Goal: Task Accomplishment & Management: Complete application form

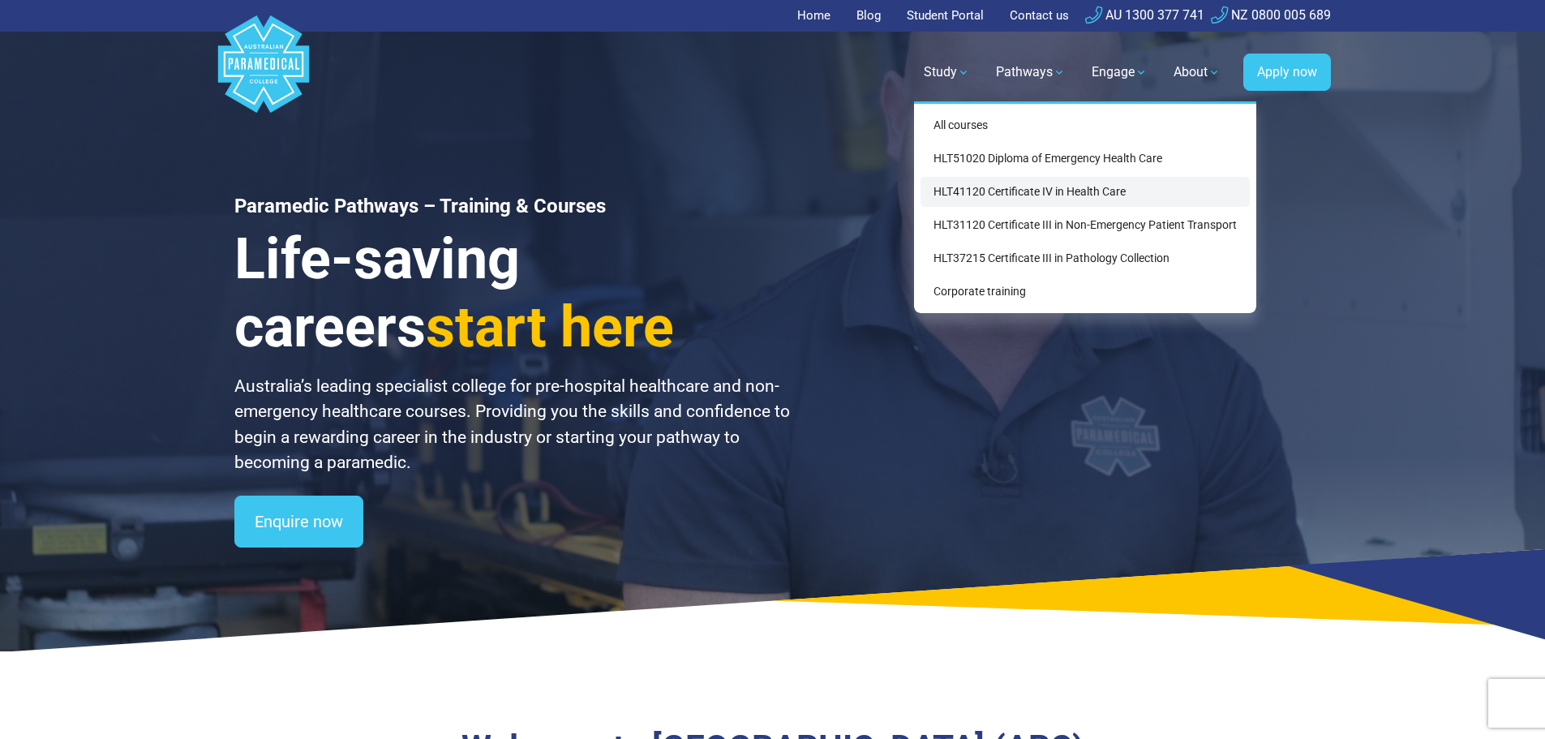
click at [964, 189] on link "HLT41120 Certificate IV in Health Care" at bounding box center [1084, 192] width 329 height 30
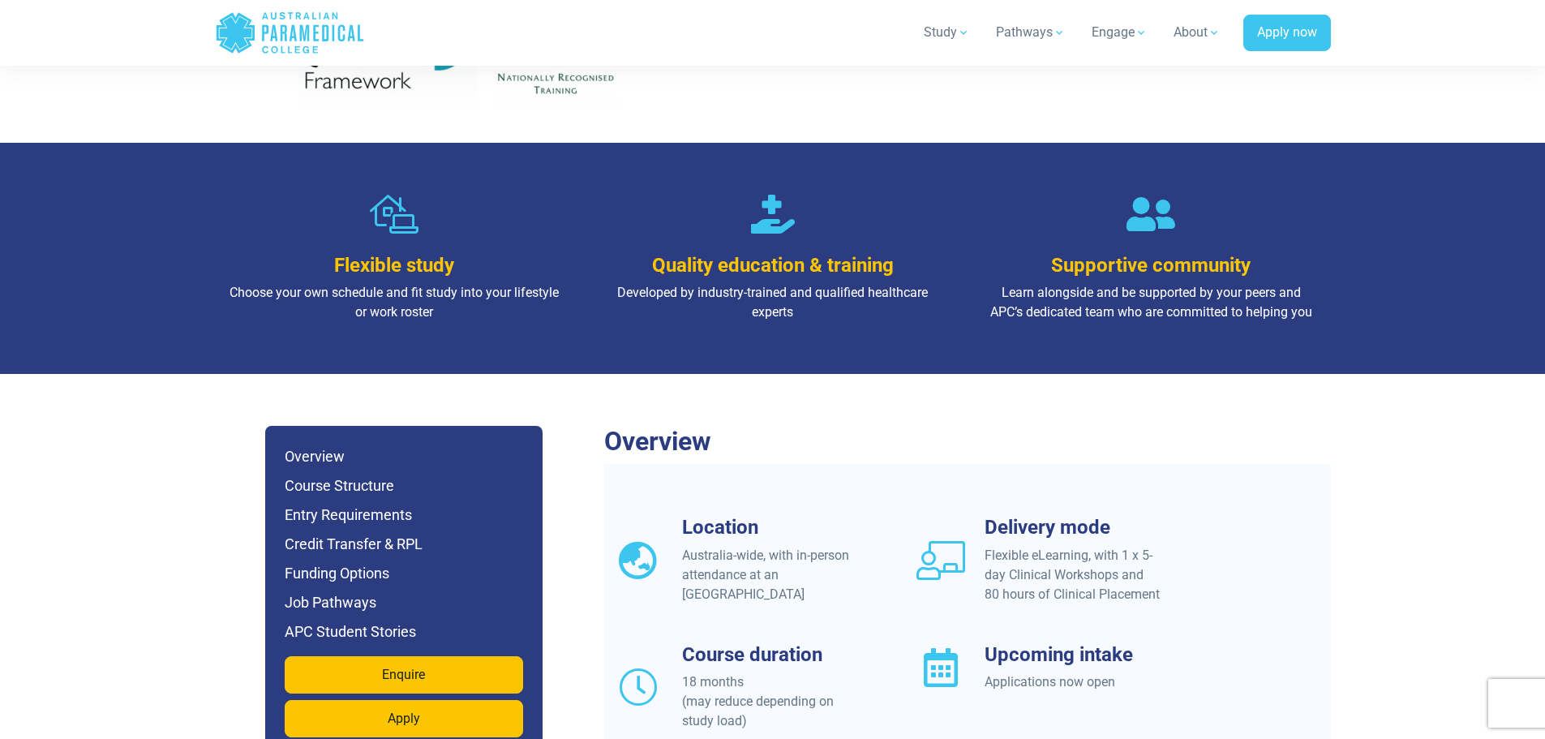
scroll to position [1054, 0]
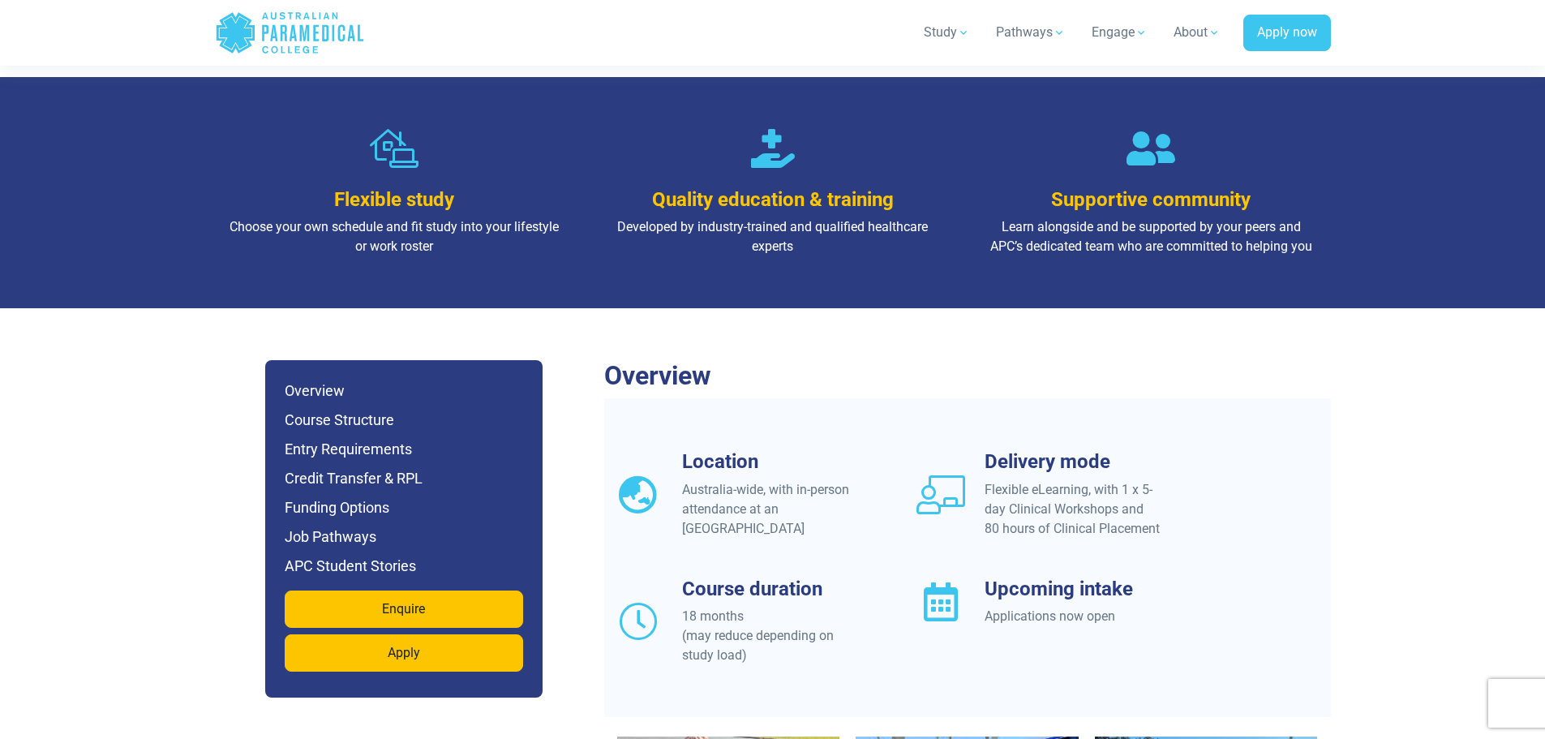
drag, startPoint x: 687, startPoint y: 555, endPoint x: 774, endPoint y: 546, distance: 87.3
click at [774, 577] on div "Course duration 18 months (may reduce depending on study load)" at bounding box center [770, 621] width 176 height 88
click at [686, 607] on div "18 months (may reduce depending on study load)" at bounding box center [770, 636] width 176 height 58
drag, startPoint x: 686, startPoint y: 579, endPoint x: 826, endPoint y: 580, distance: 140.3
click at [847, 607] on div "18 months (may reduce depending on study load)" at bounding box center [770, 636] width 176 height 58
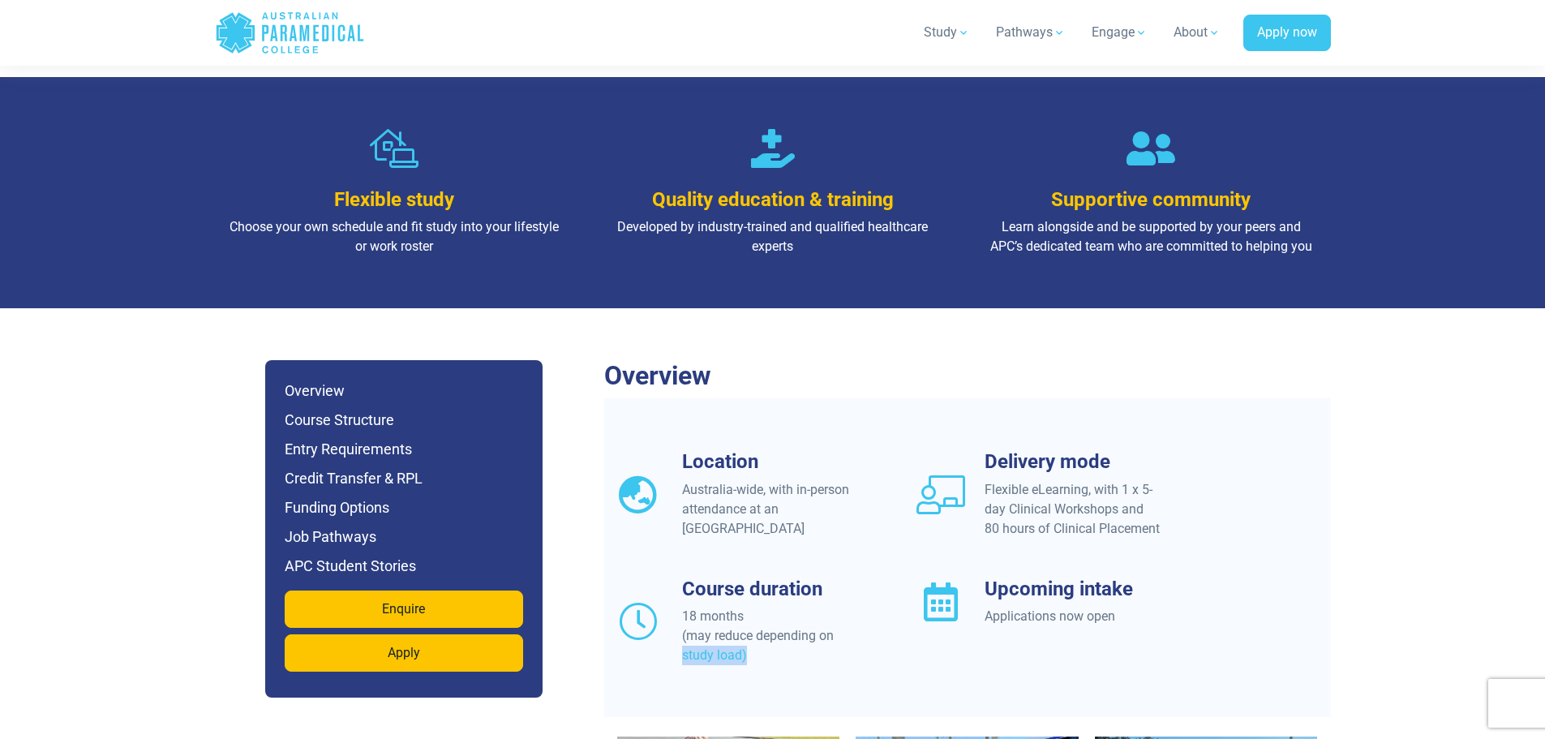
drag, startPoint x: 683, startPoint y: 598, endPoint x: 748, endPoint y: 590, distance: 66.2
click at [748, 607] on div "18 months (may reduce depending on study load)" at bounding box center [770, 636] width 176 height 58
click at [791, 483] on div "Location Australia-wide, with in-person attendance at an APC Campus Delivery mo…" at bounding box center [967, 577] width 727 height 255
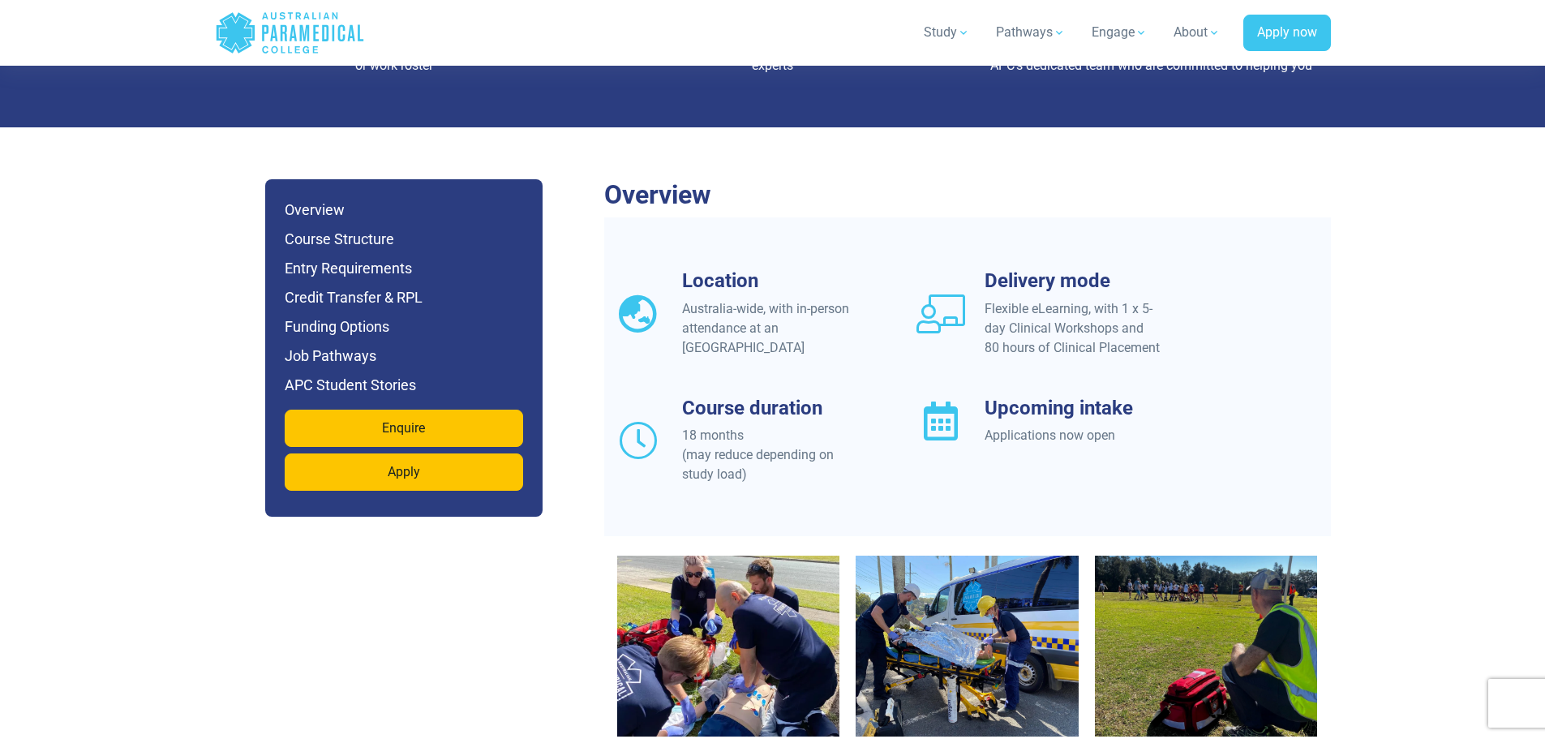
scroll to position [1297, 0]
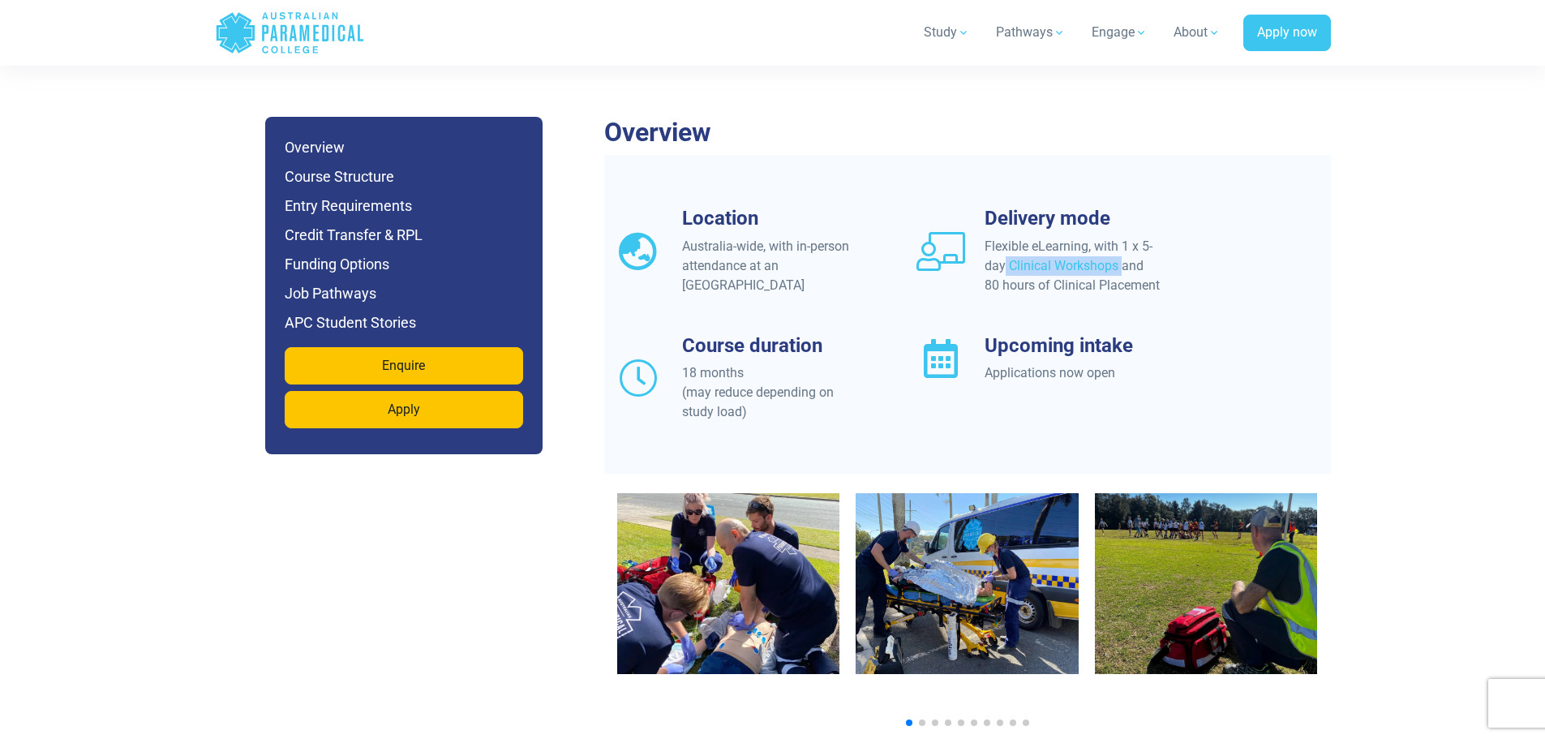
drag, startPoint x: 1055, startPoint y: 186, endPoint x: 1214, endPoint y: 179, distance: 159.1
click at [1214, 207] on div "Location Australia-wide, with in-person attendance at an APC Campus Delivery mo…" at bounding box center [967, 334] width 727 height 255
click at [1052, 237] on div "Flexible eLearning, with 1 x 5-day Clinical Workshops and 80 hours of Clinical …" at bounding box center [1072, 266] width 176 height 58
drag, startPoint x: 1023, startPoint y: 186, endPoint x: 1096, endPoint y: 181, distance: 74.0
click at [1096, 237] on div "Flexible eLearning, with 1 x 5-day Clinical Workshops and 80 hours of Clinical …" at bounding box center [1072, 266] width 176 height 58
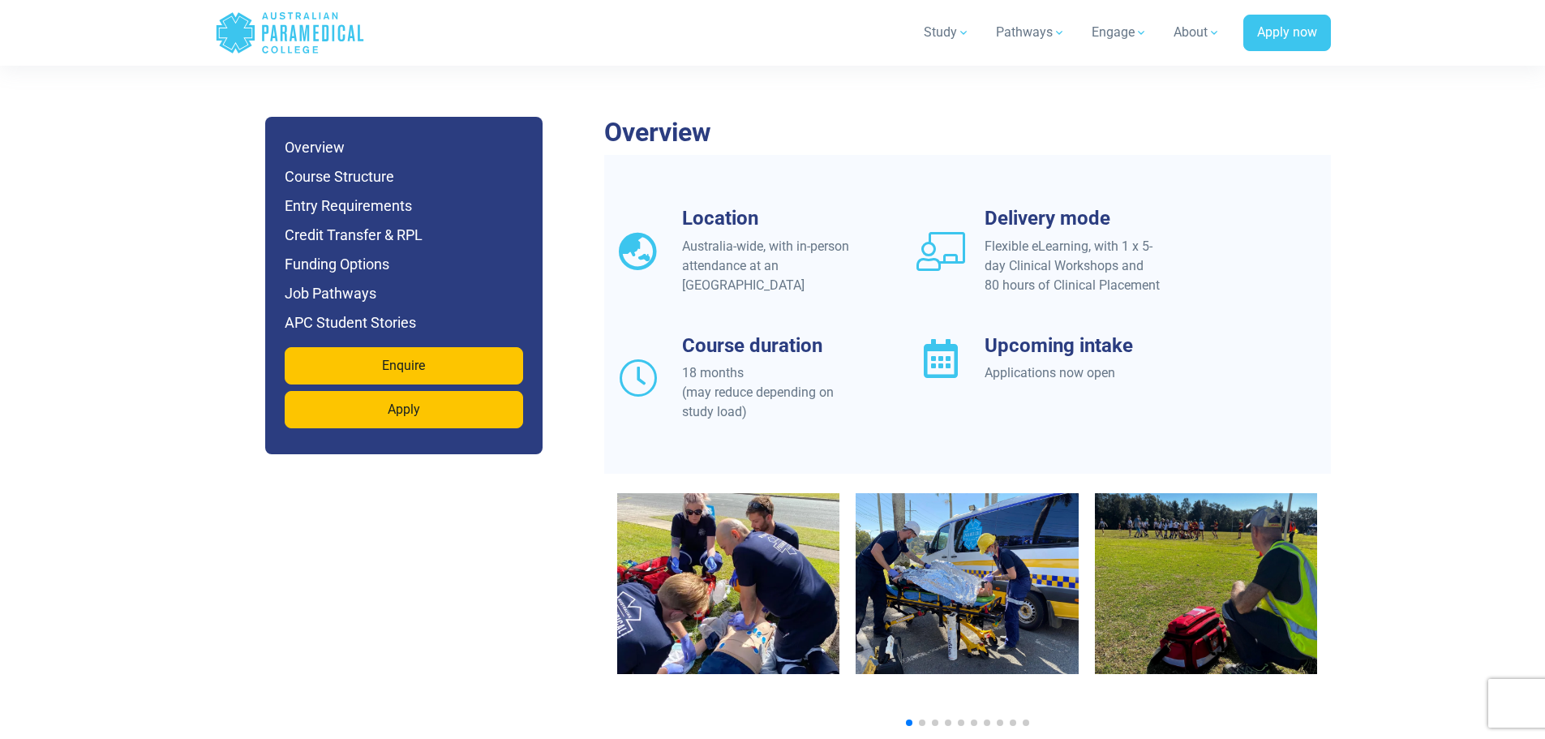
click at [1011, 237] on div "Flexible eLearning, with 1 x 5-day Clinical Workshops and 80 hours of Clinical …" at bounding box center [1072, 266] width 176 height 58
drag, startPoint x: 1135, startPoint y: 201, endPoint x: 1205, endPoint y: 200, distance: 69.7
click at [1205, 207] on div "Delivery mode Flexible eLearning, with 1 x 5-day Clinical Workshops and 80 hour…" at bounding box center [1058, 251] width 302 height 88
click at [1036, 245] on div "Location Australia-wide, with in-person attendance at an APC Campus Delivery mo…" at bounding box center [967, 334] width 727 height 255
drag, startPoint x: 997, startPoint y: 230, endPoint x: 1164, endPoint y: 215, distance: 167.0
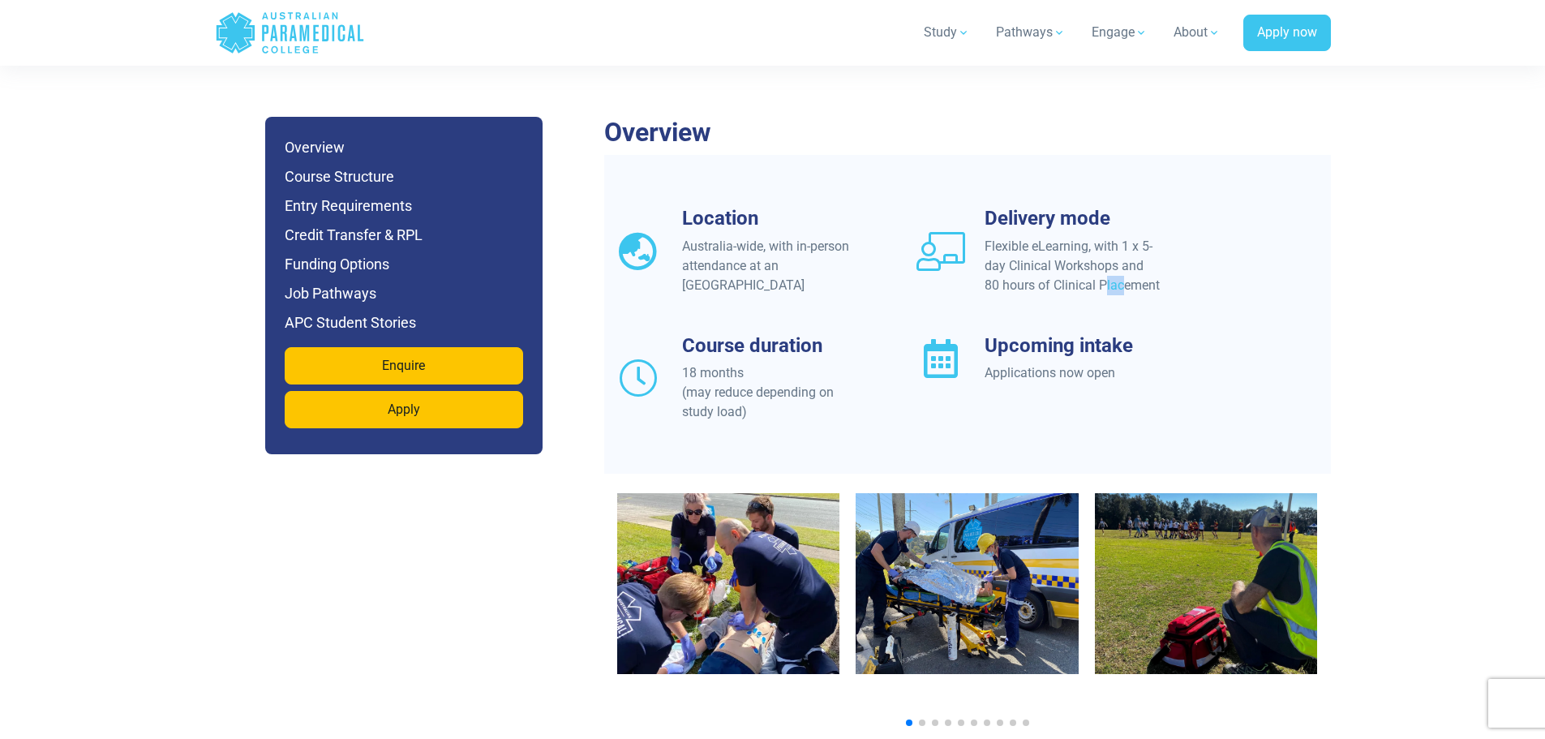
click at [1164, 215] on div "Delivery mode Flexible eLearning, with 1 x 5-day Clinical Workshops and 80 hour…" at bounding box center [1057, 251] width 283 height 88
click at [1107, 244] on div "Location Australia-wide, with in-person attendance at an APC Campus Delivery mo…" at bounding box center [967, 334] width 727 height 255
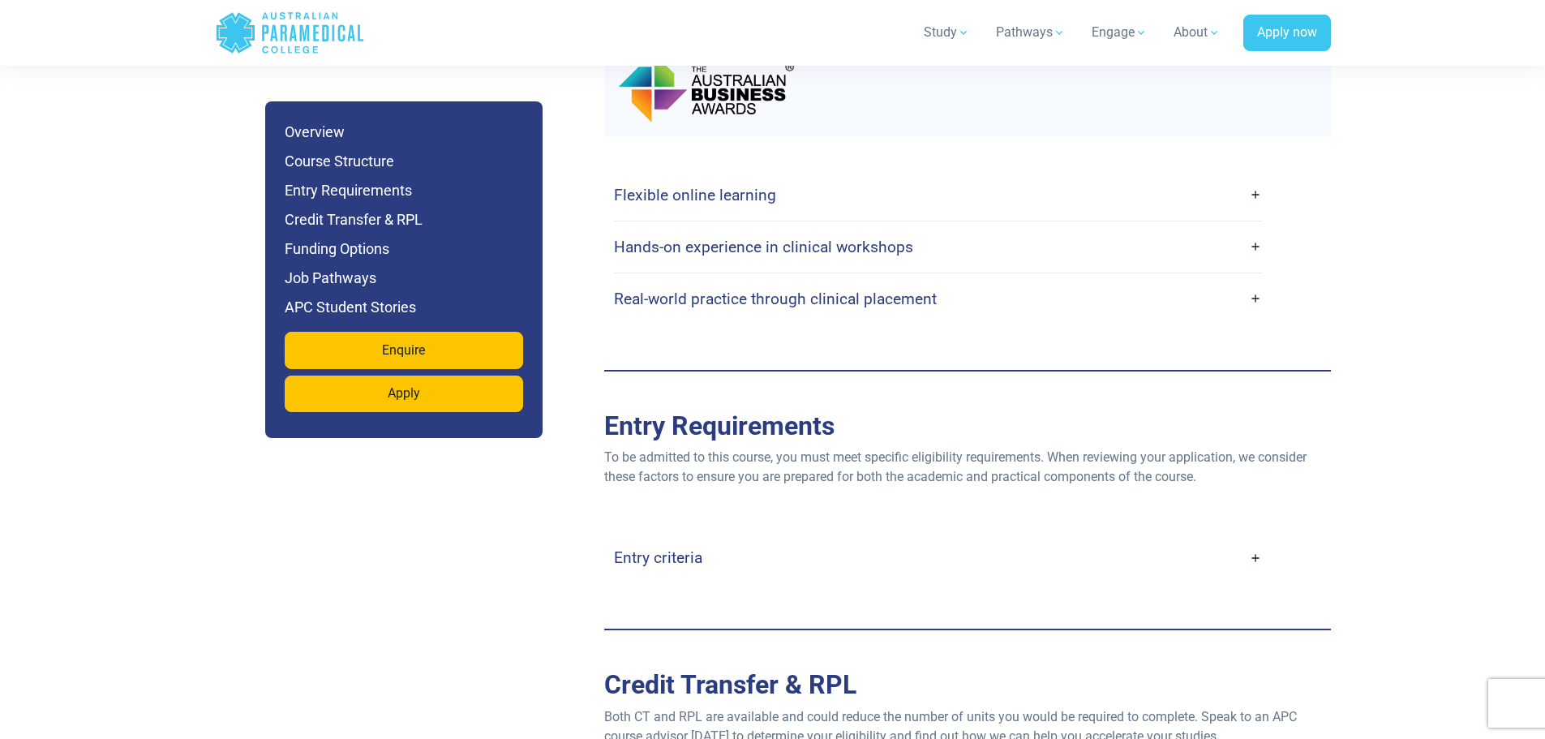
scroll to position [3163, 0]
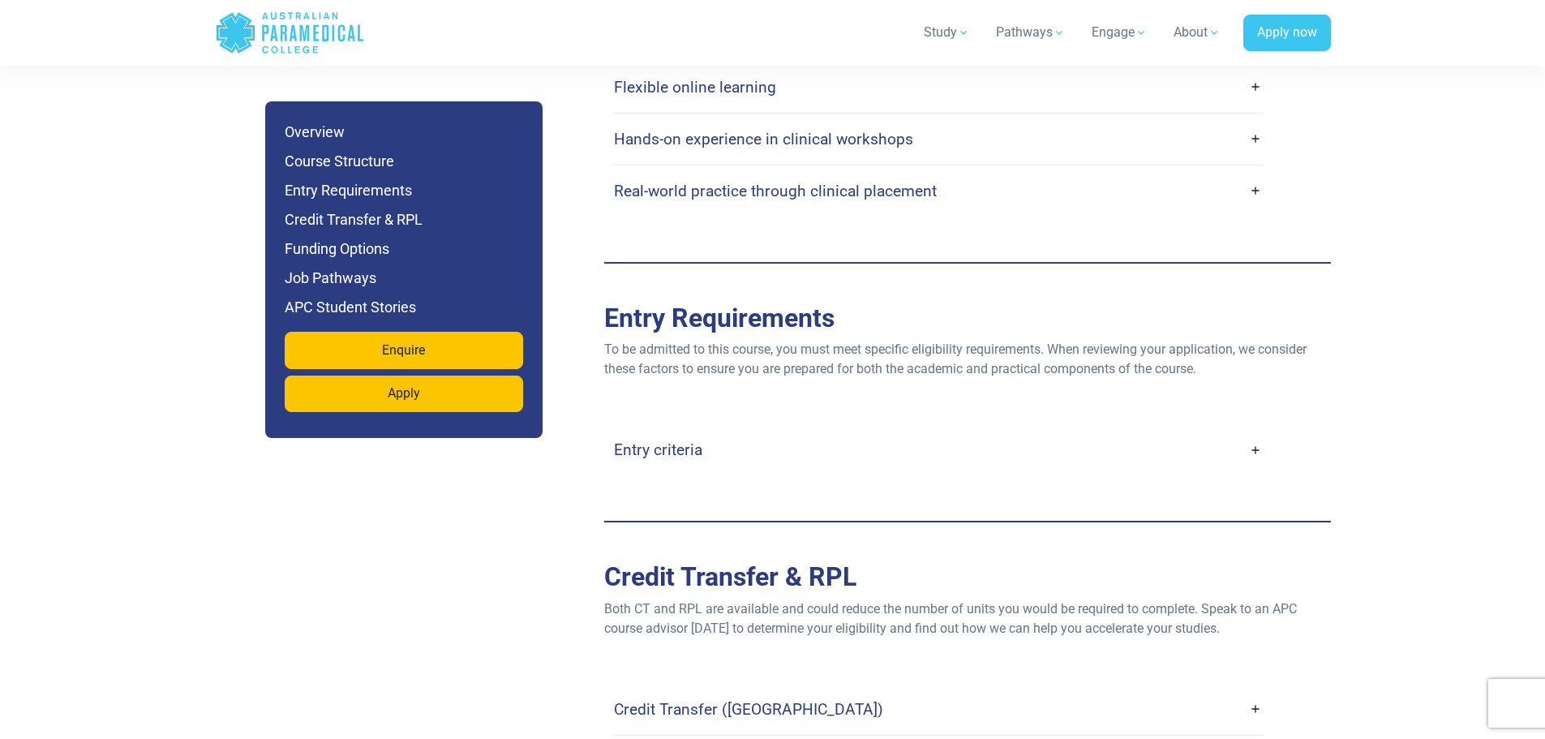
click at [800, 422] on div "Entry criteria Age : Applicants must be at least 16 years old (parental consent…" at bounding box center [967, 450] width 727 height 116
click at [811, 431] on link "Entry criteria" at bounding box center [938, 450] width 648 height 38
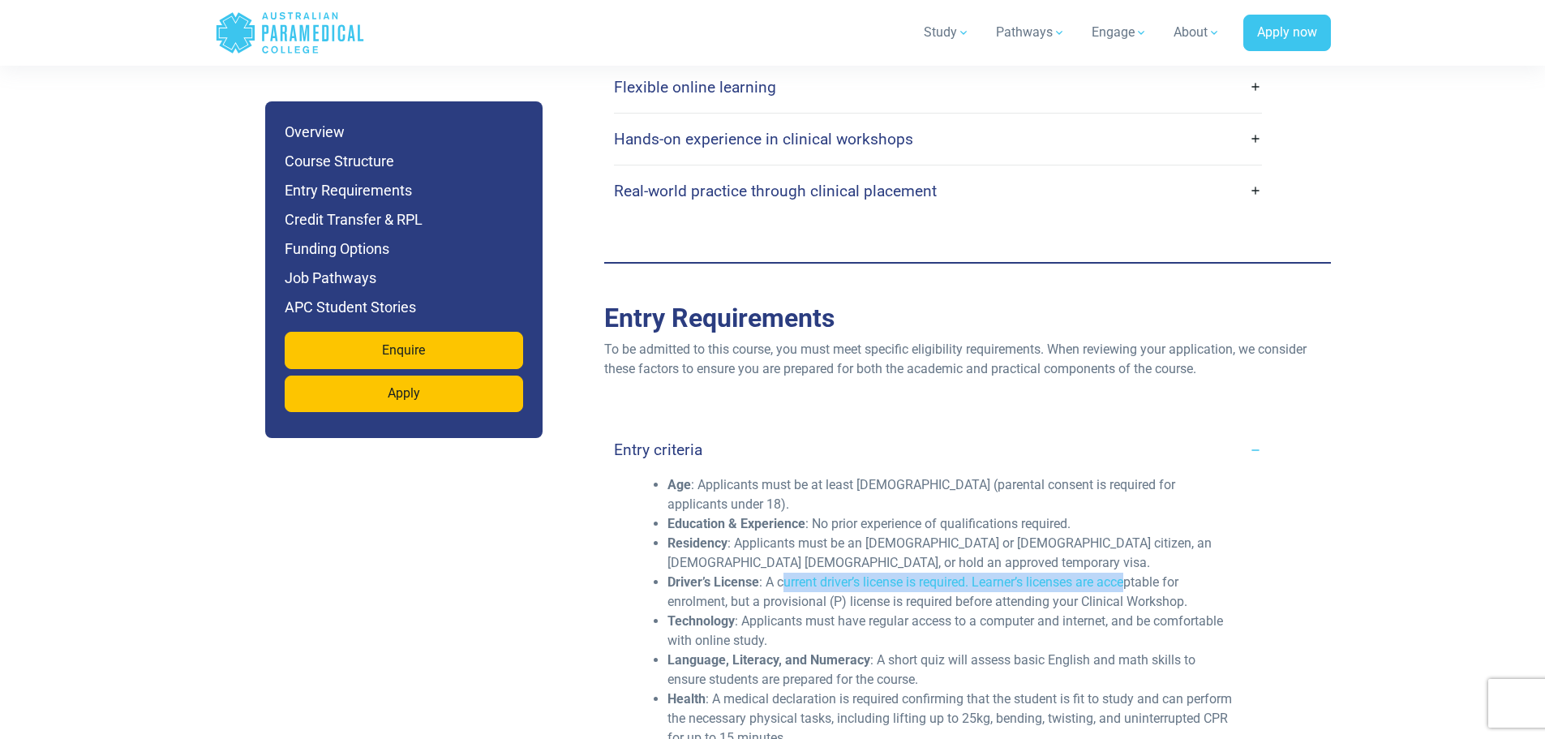
drag, startPoint x: 787, startPoint y: 523, endPoint x: 1132, endPoint y: 520, distance: 344.7
click at [1132, 573] on li "Driver’s License : A current driver’s license is required. Learner’s licenses a…" at bounding box center [950, 592] width 567 height 39
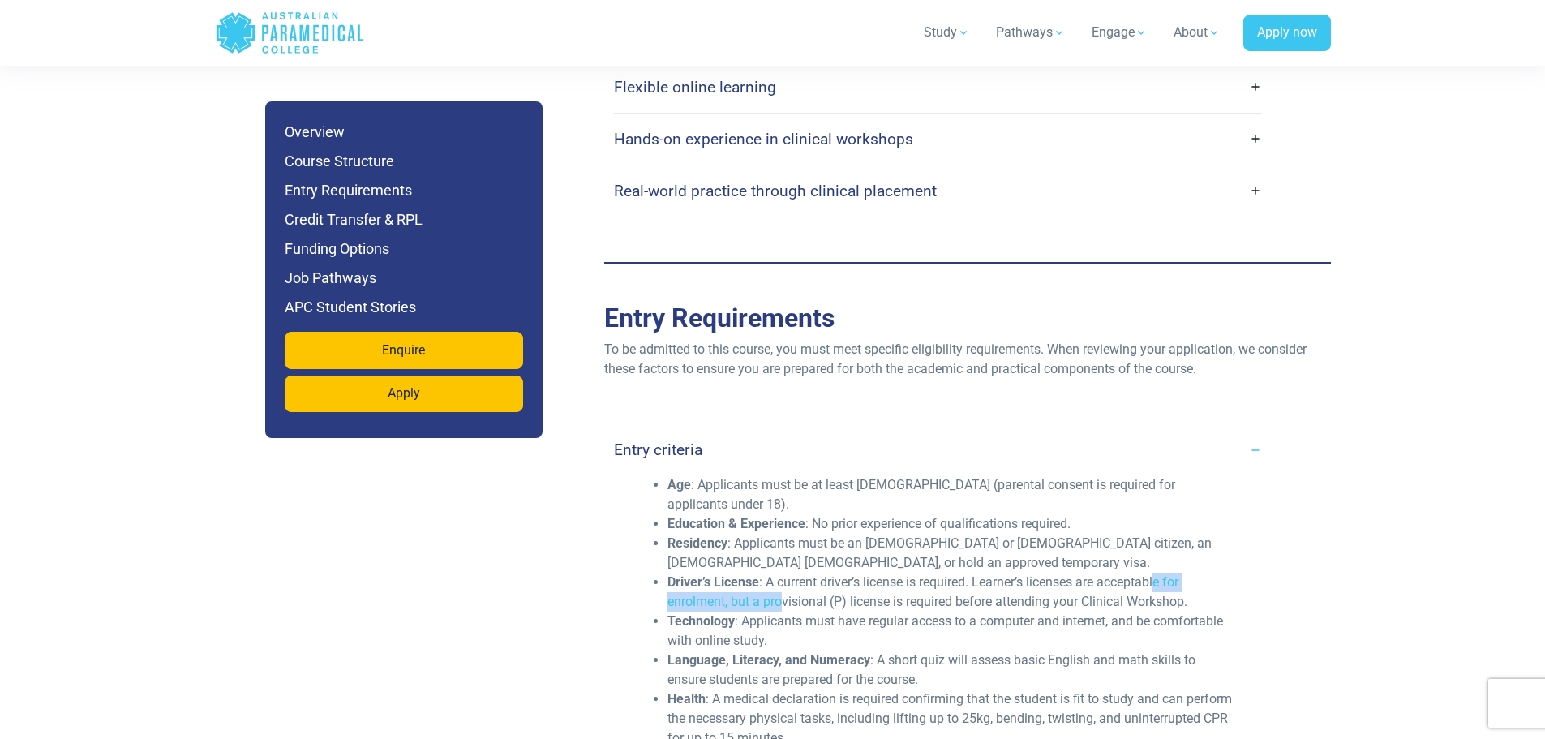
drag, startPoint x: 781, startPoint y: 545, endPoint x: 1010, endPoint y: 548, distance: 229.5
click at [1157, 573] on li "Driver’s License : A current driver’s license is required. Learner’s licenses a…" at bounding box center [950, 592] width 567 height 39
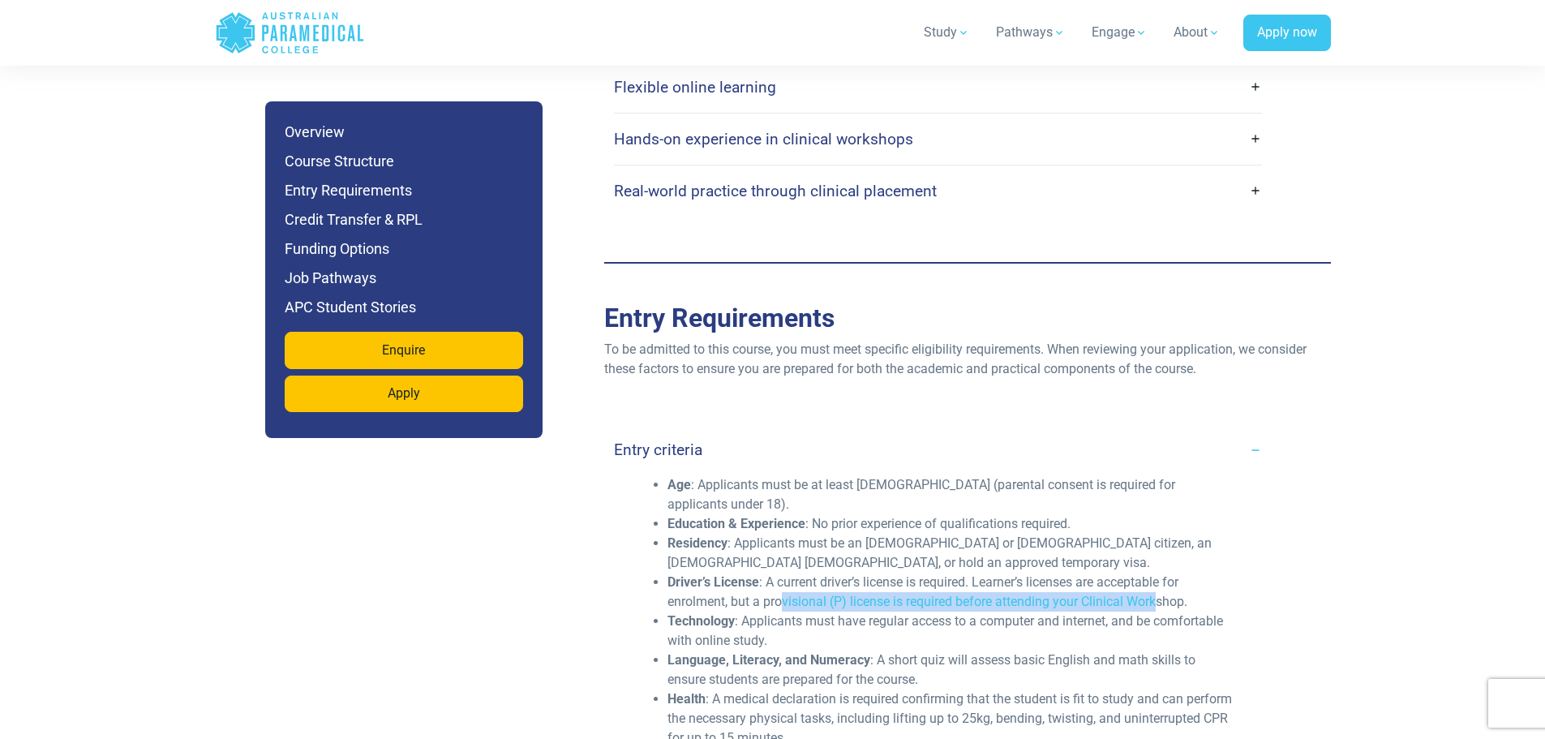
click at [986, 573] on li "Driver’s License : A current driver’s license is required. Learner’s licenses a…" at bounding box center [950, 592] width 567 height 39
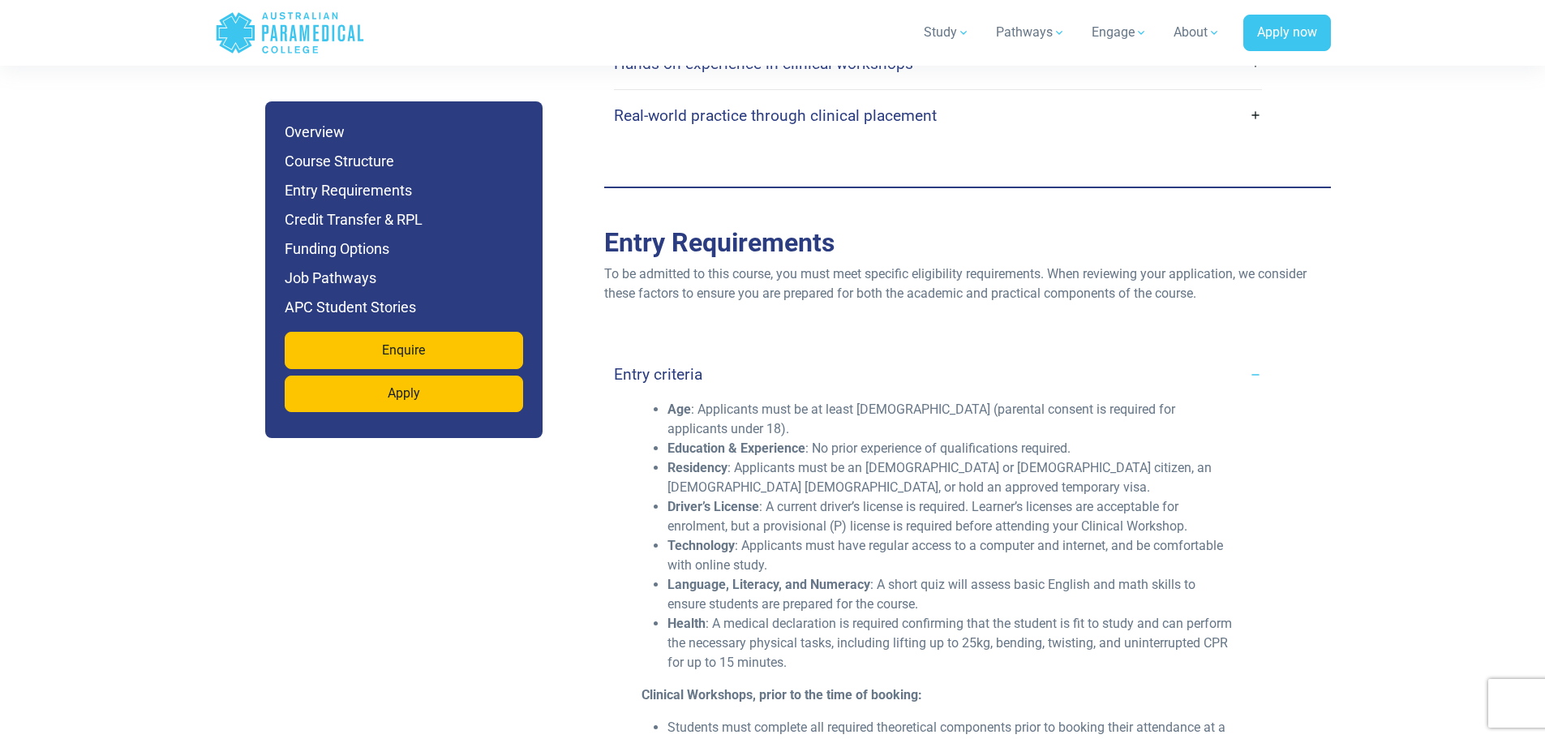
scroll to position [3244, 0]
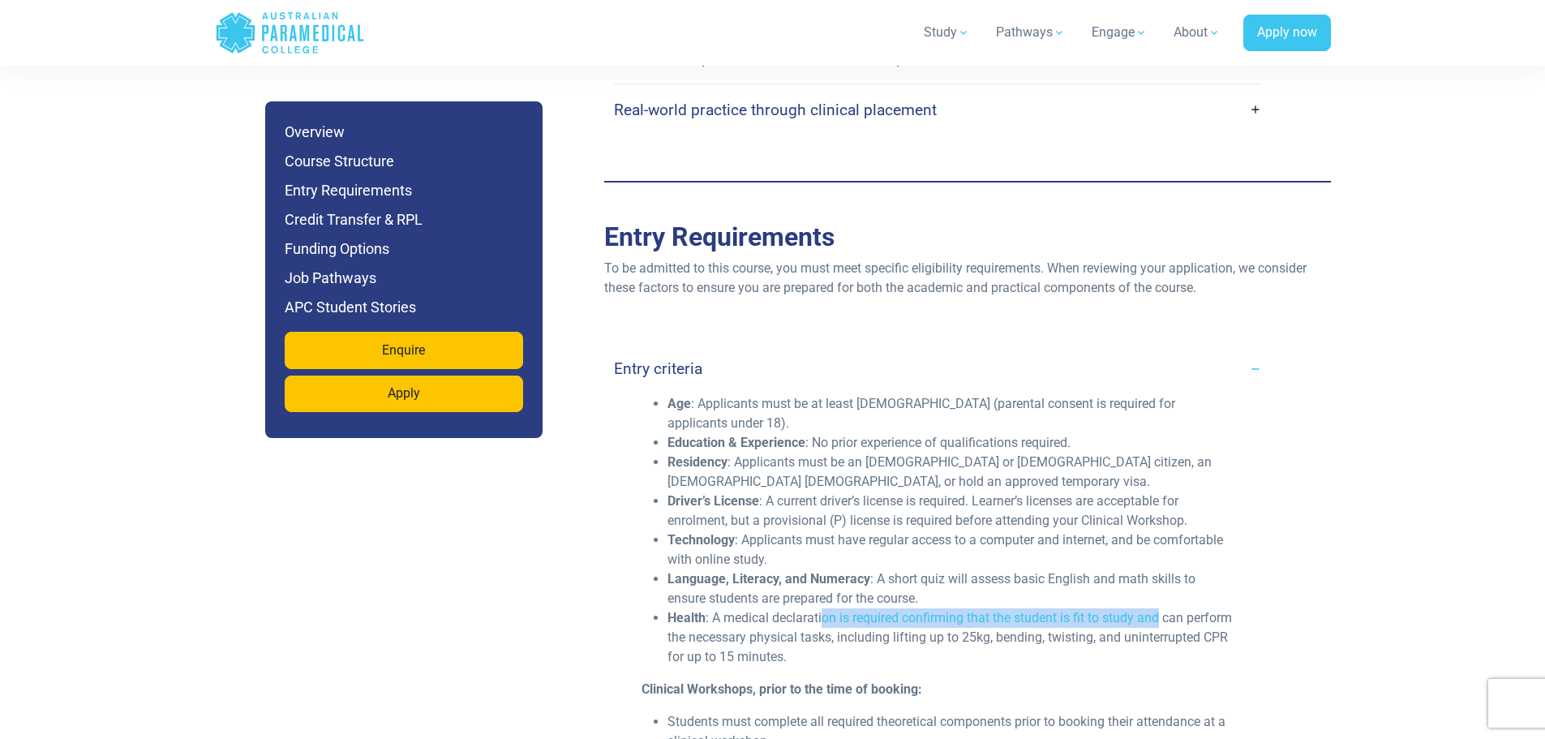
drag, startPoint x: 822, startPoint y: 565, endPoint x: 1159, endPoint y: 553, distance: 336.8
click at [1159, 608] on li "Health : A medical declaration is required confirming that the student is fit t…" at bounding box center [950, 637] width 567 height 58
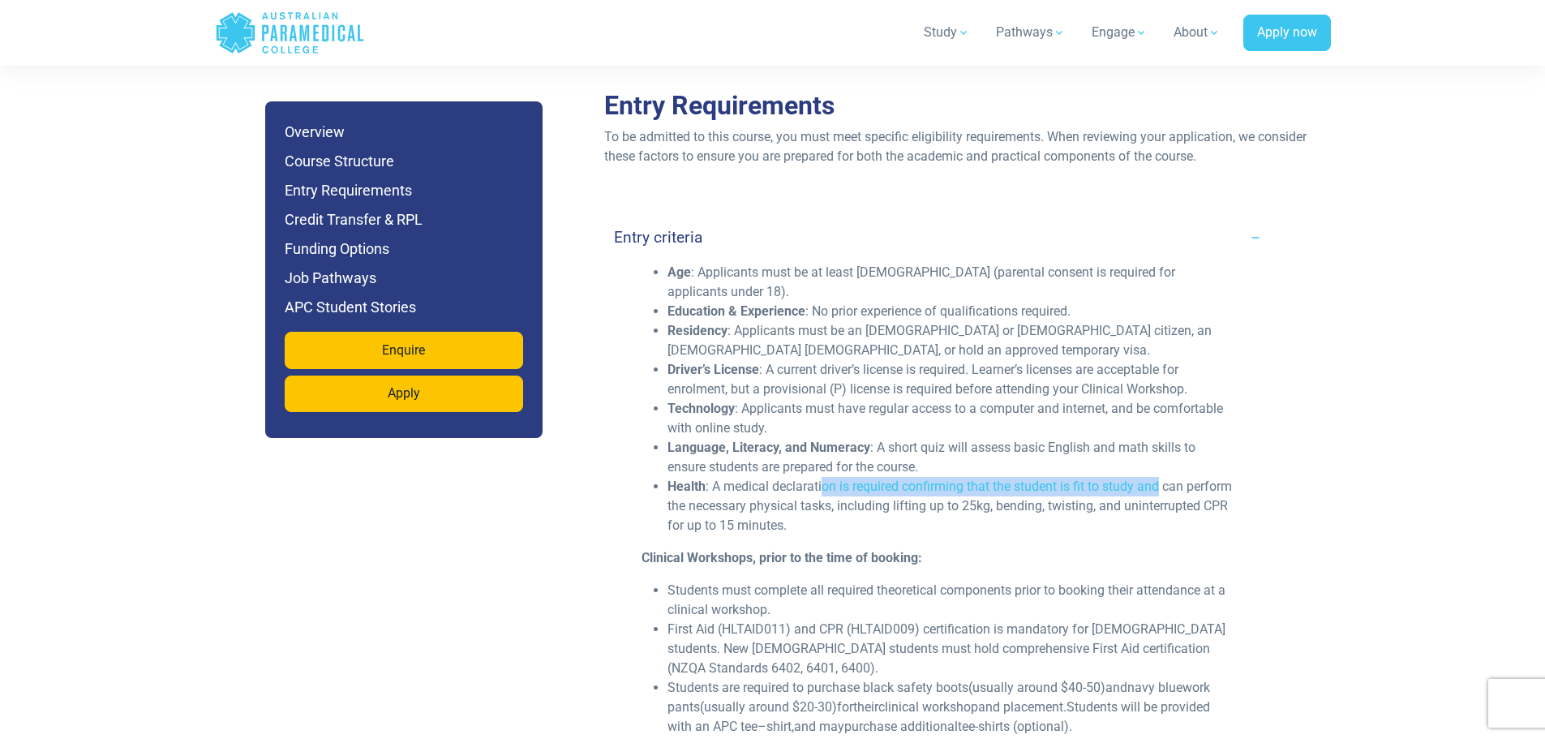
scroll to position [3406, 0]
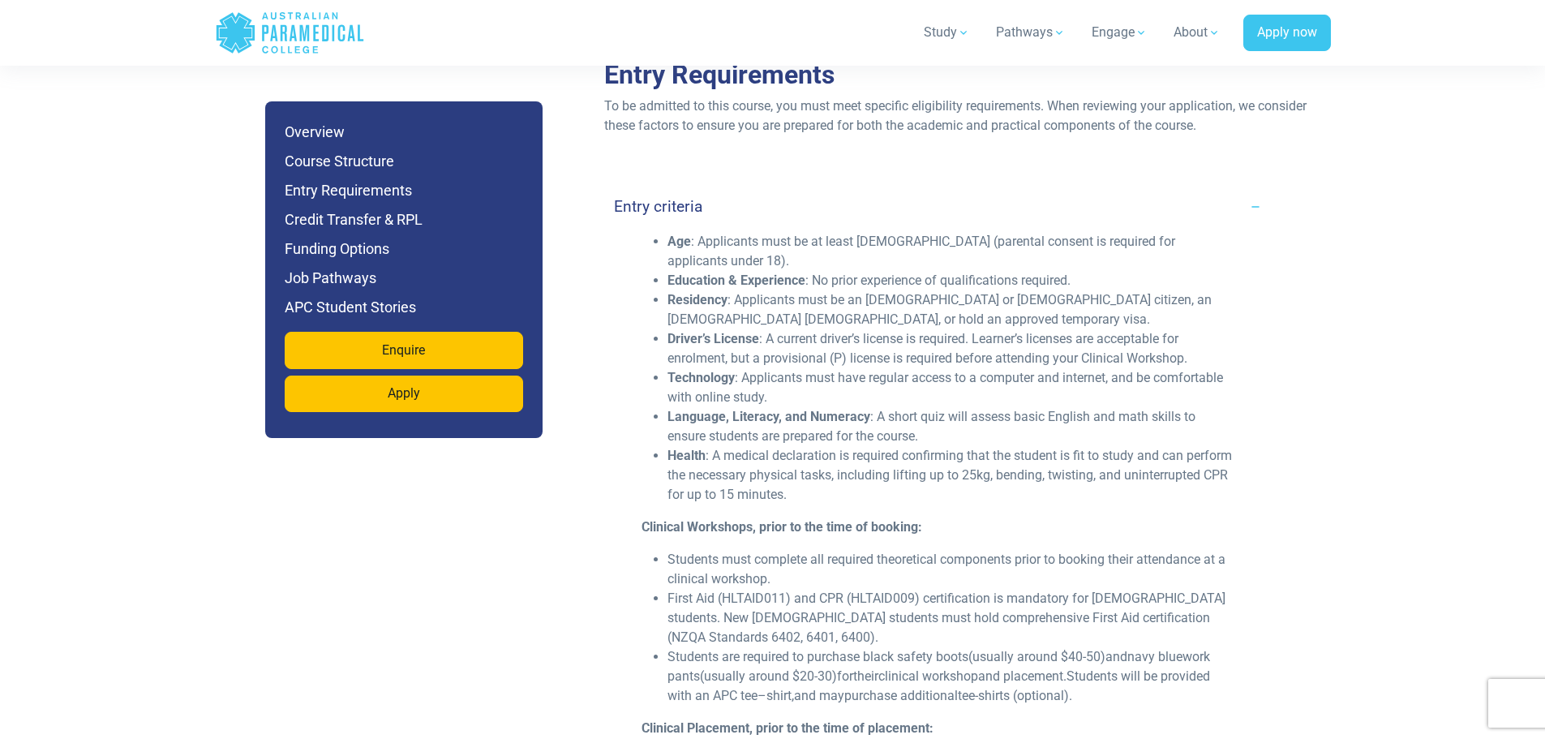
click at [835, 550] on li "Students must complete all required theoretical components prior to booking the…" at bounding box center [950, 569] width 567 height 39
drag, startPoint x: 758, startPoint y: 517, endPoint x: 899, endPoint y: 503, distance: 141.0
click at [899, 550] on li "Students must complete all required theoretical components prior to booking the…" at bounding box center [950, 569] width 567 height 39
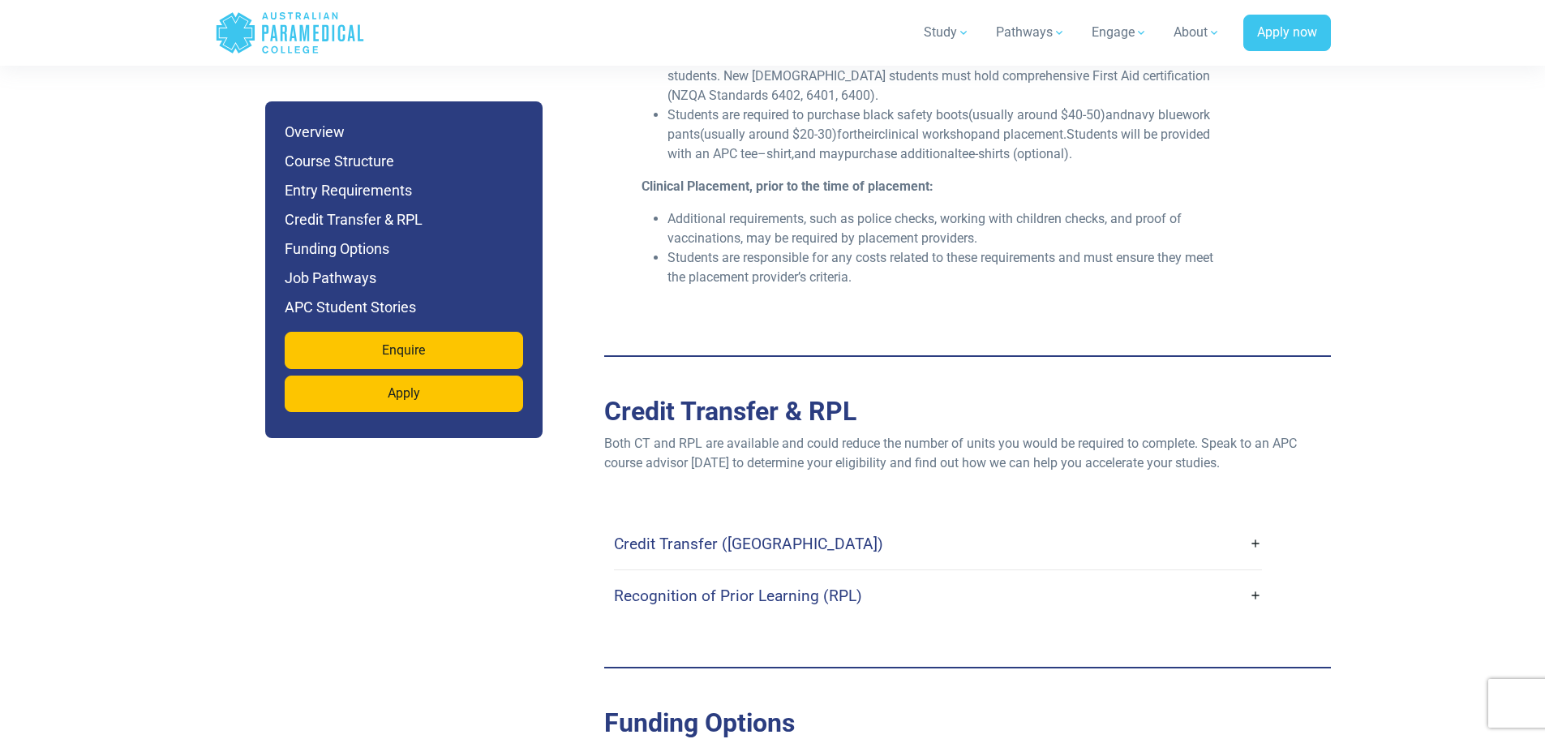
scroll to position [3974, 0]
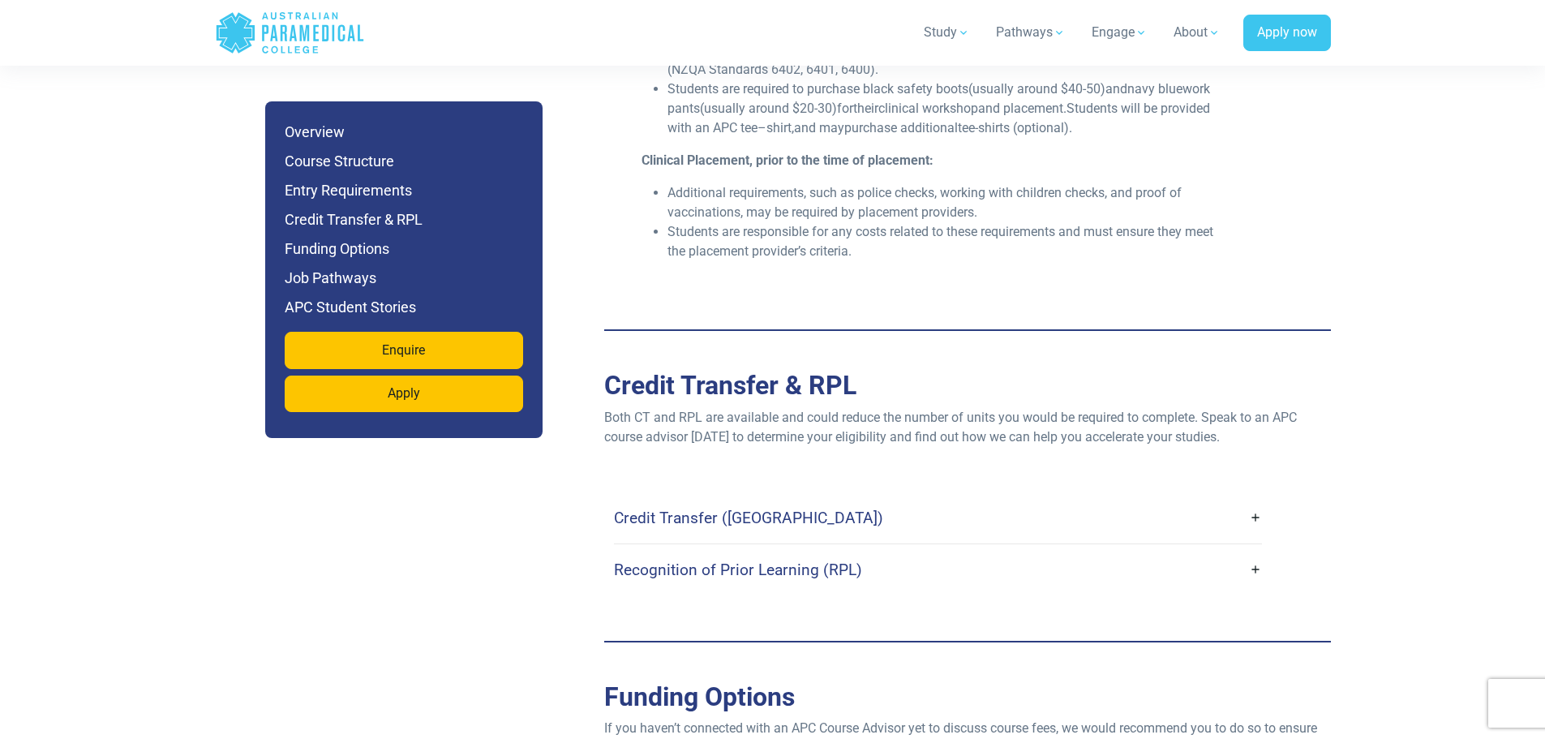
click at [845, 499] on link "Credit Transfer (CT)" at bounding box center [938, 518] width 648 height 38
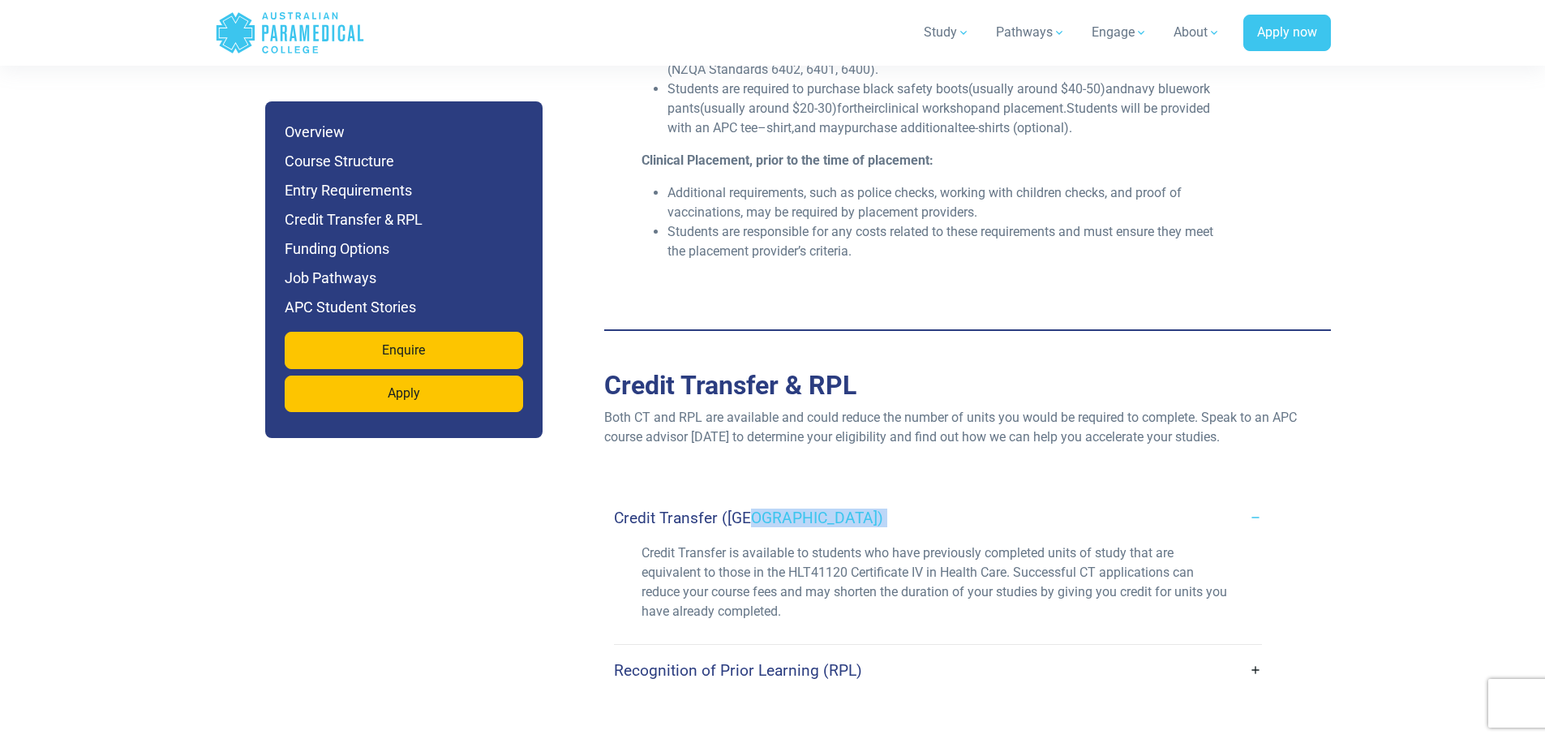
click at [845, 499] on link "Credit Transfer (CT)" at bounding box center [938, 518] width 648 height 38
click at [844, 661] on h4 "Recognition of Prior Learning (RPL)" at bounding box center [738, 670] width 248 height 19
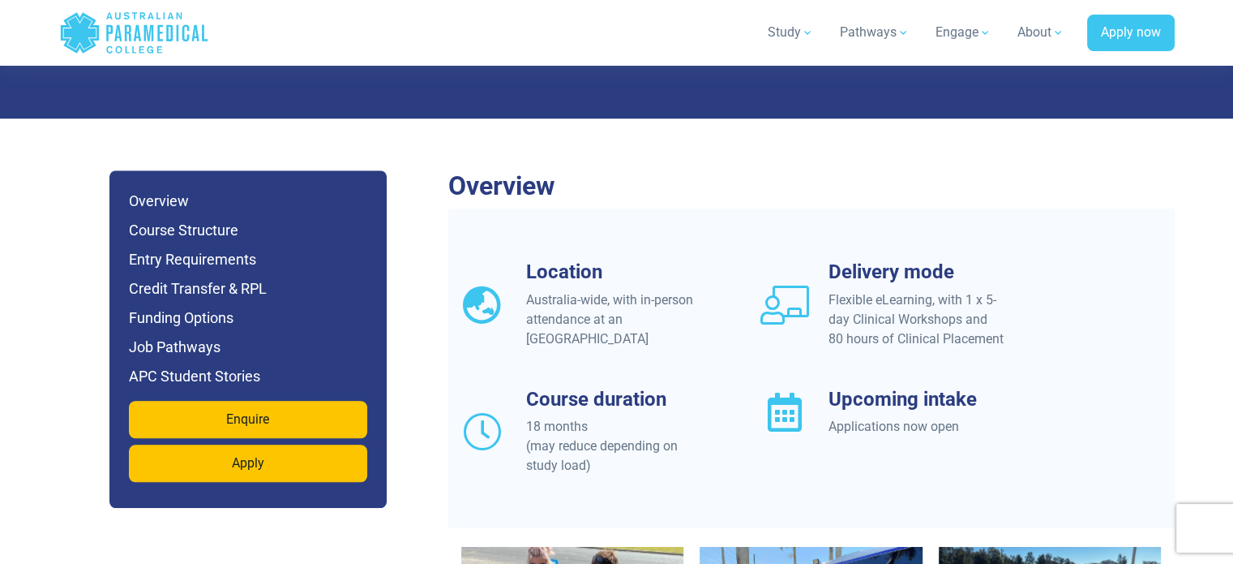
scroll to position [1274, 0]
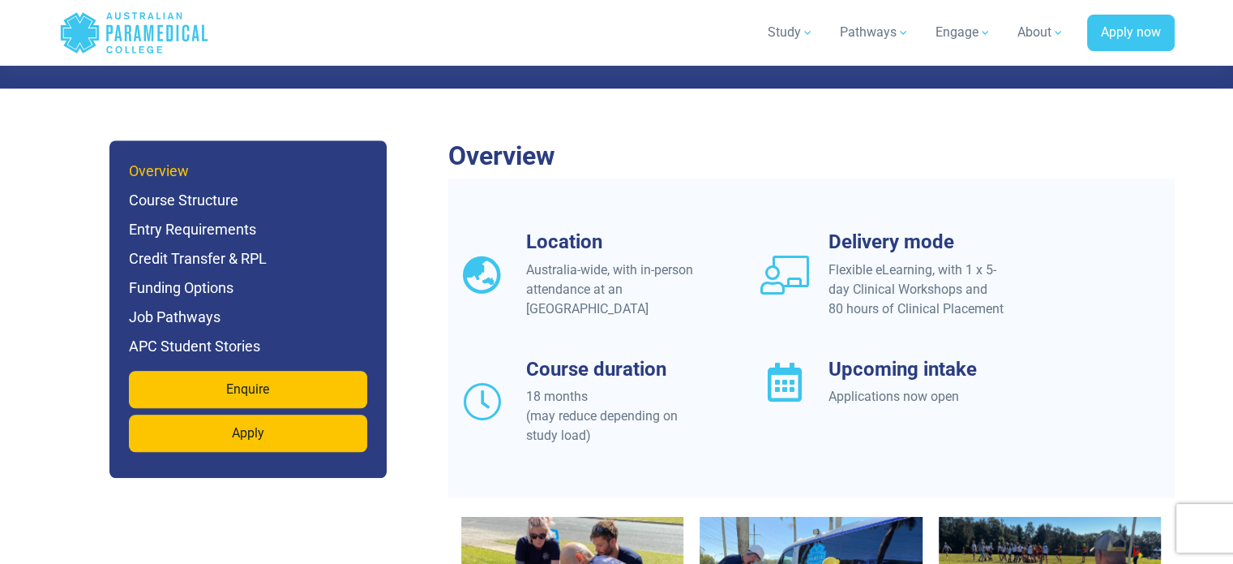
click at [180, 160] on h6 "Overview" at bounding box center [248, 171] width 238 height 23
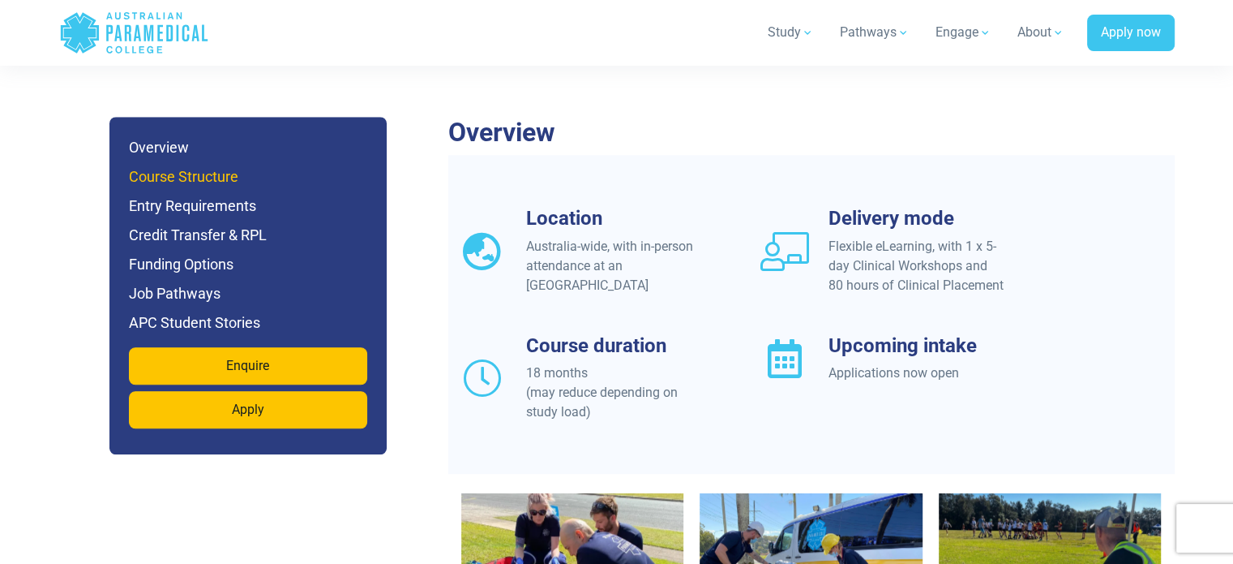
click at [207, 165] on h6 "Course Structure" at bounding box center [248, 176] width 238 height 23
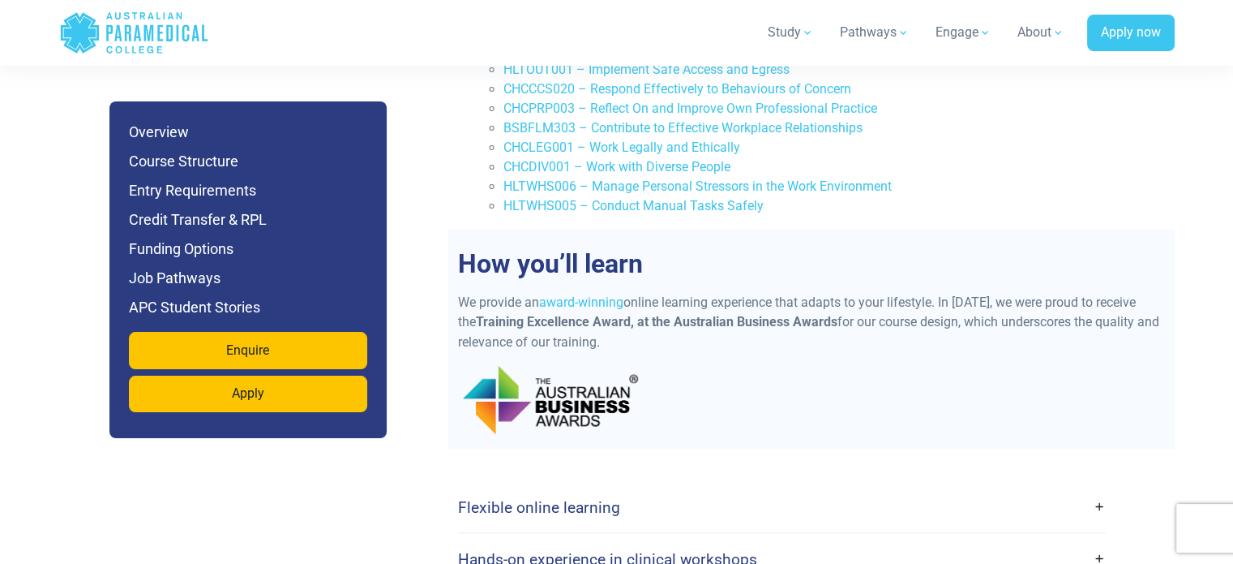
scroll to position [2916, 0]
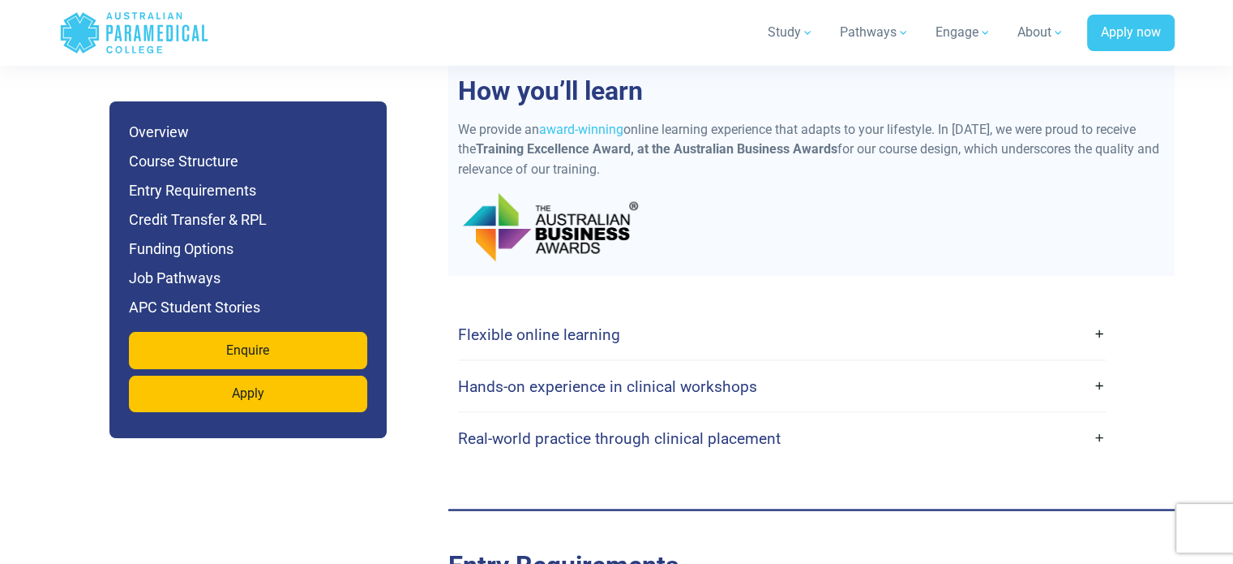
click at [665, 315] on link "Flexible online learning" at bounding box center [782, 334] width 648 height 38
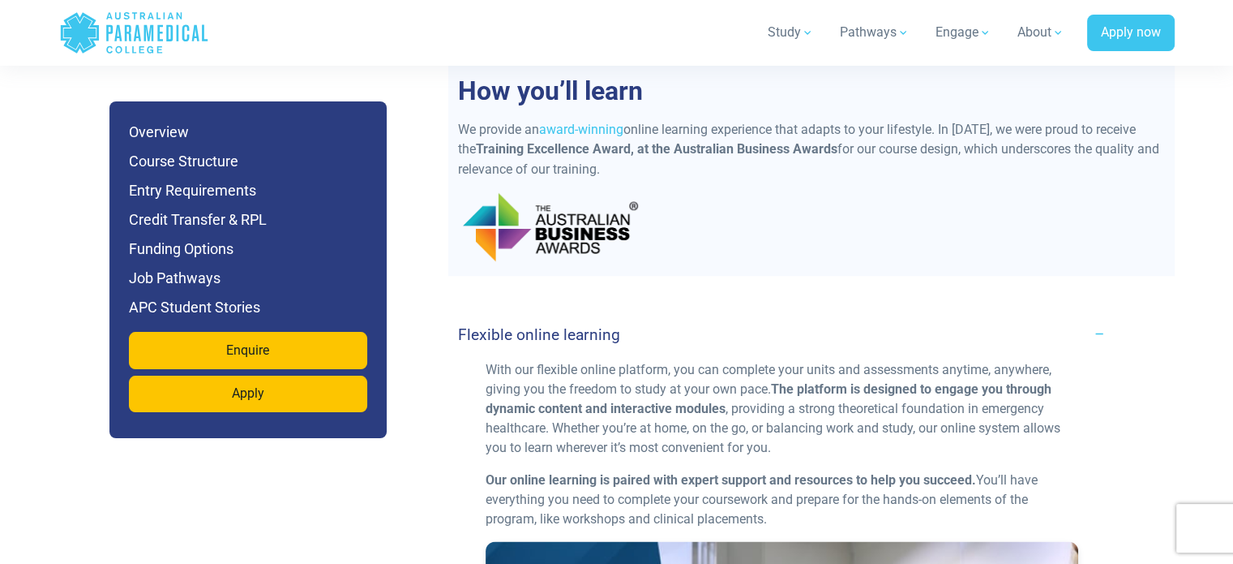
click at [665, 315] on link "Flexible online learning" at bounding box center [782, 334] width 648 height 38
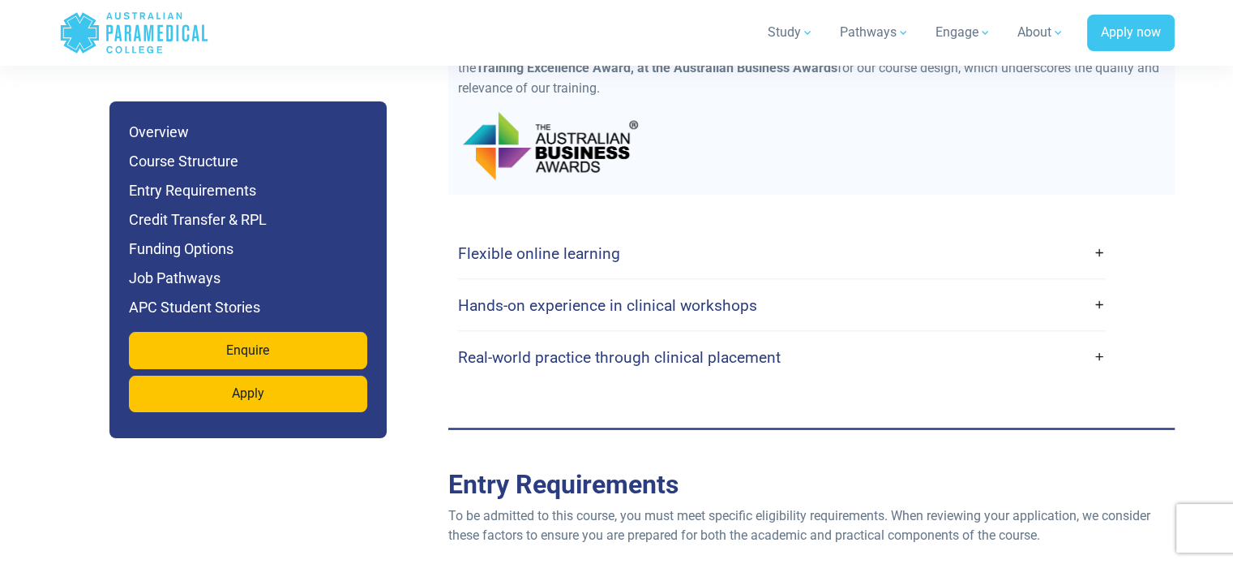
click at [684, 285] on link "Hands-on experience in clinical workshops" at bounding box center [782, 304] width 648 height 38
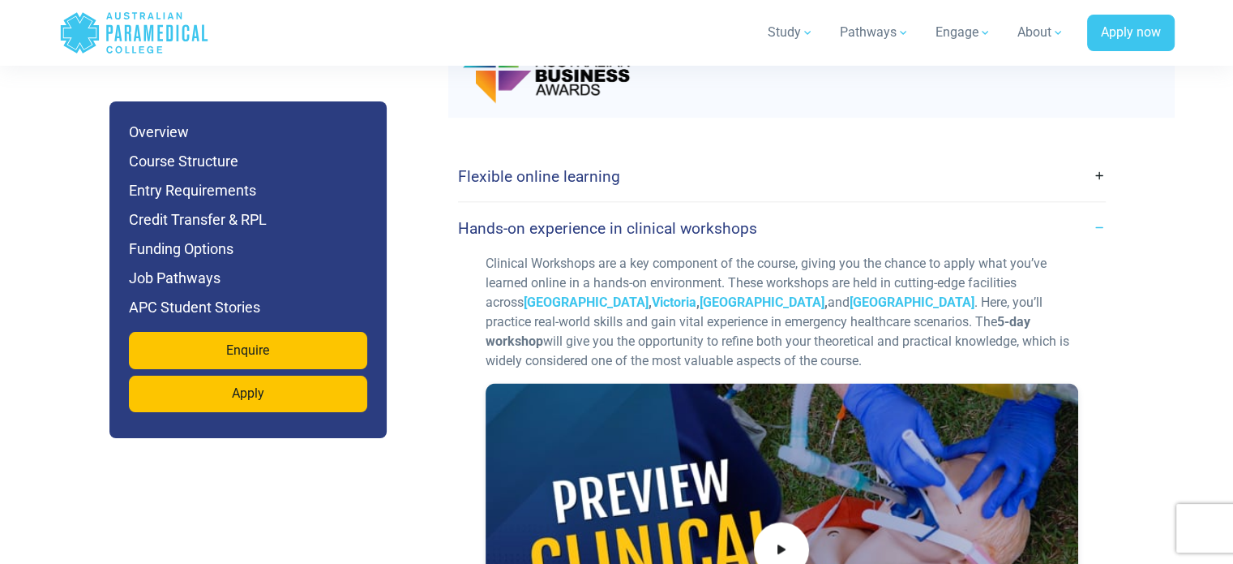
scroll to position [3078, 0]
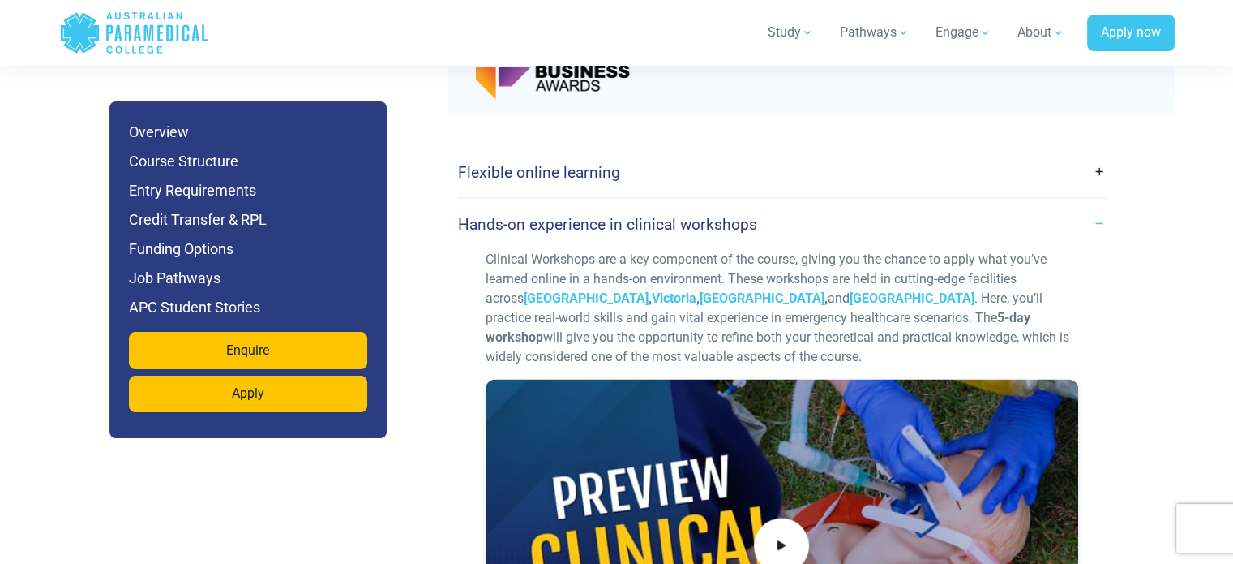
click at [724, 204] on link "Hands-on experience in clinical workshops" at bounding box center [782, 223] width 648 height 38
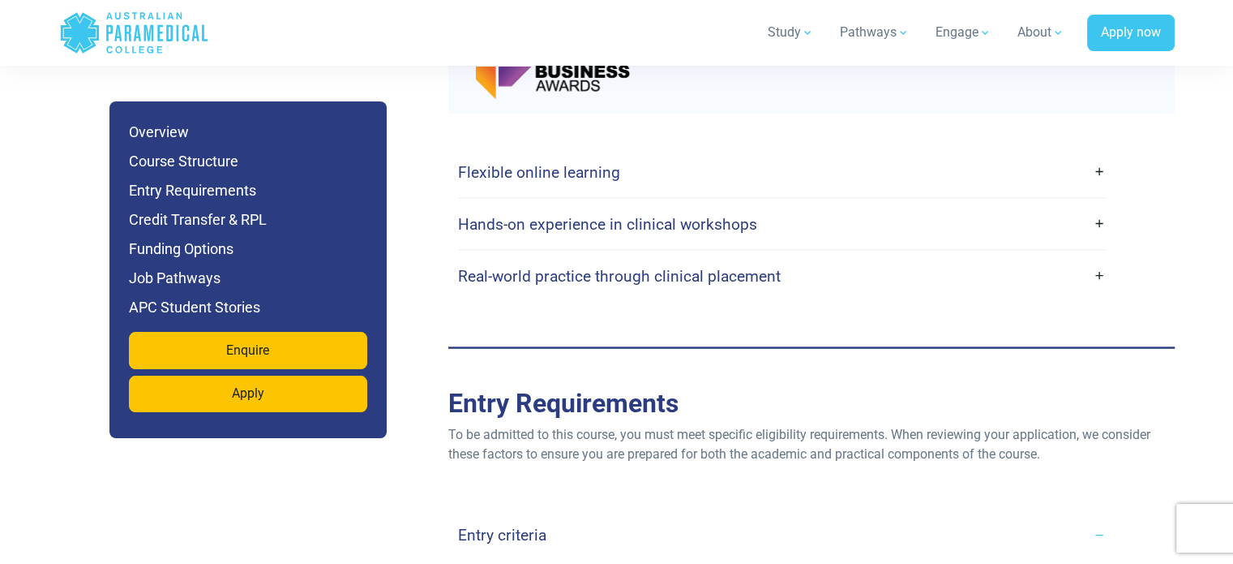
click at [723, 214] on h4 "Hands-on experience in clinical workshops" at bounding box center [607, 223] width 299 height 19
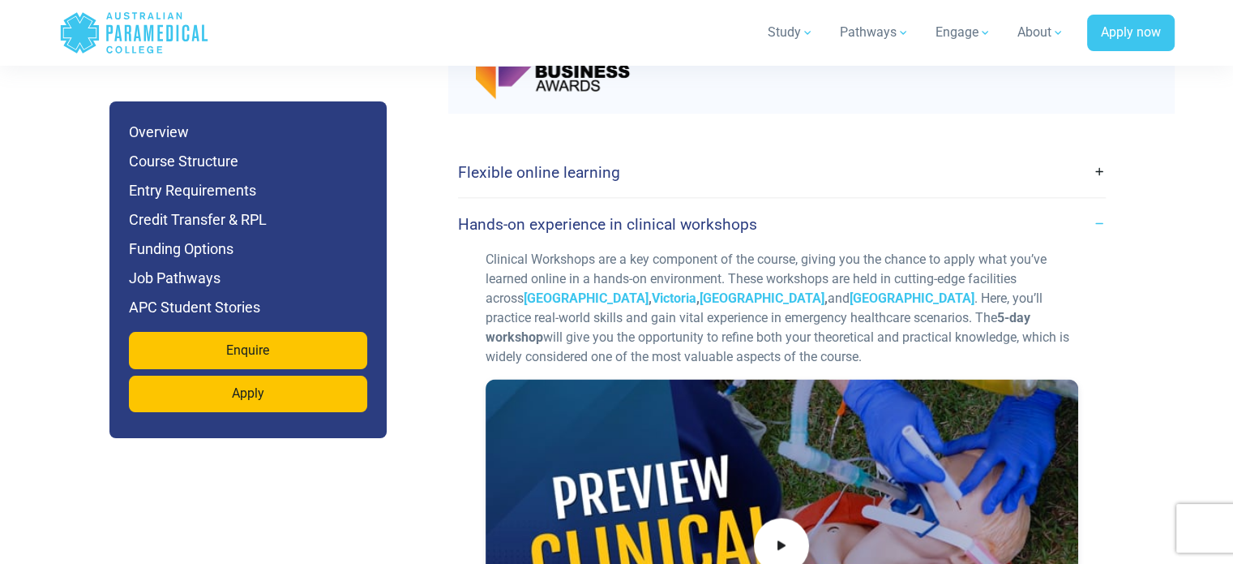
click at [721, 214] on h4 "Hands-on experience in clinical workshops" at bounding box center [607, 223] width 299 height 19
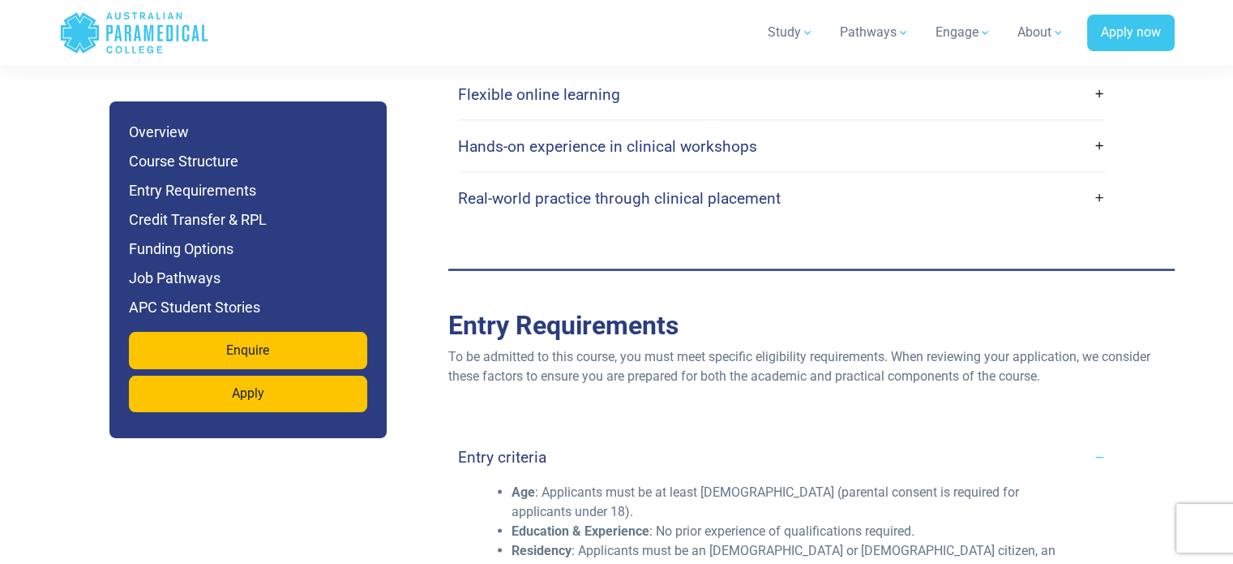
scroll to position [3159, 0]
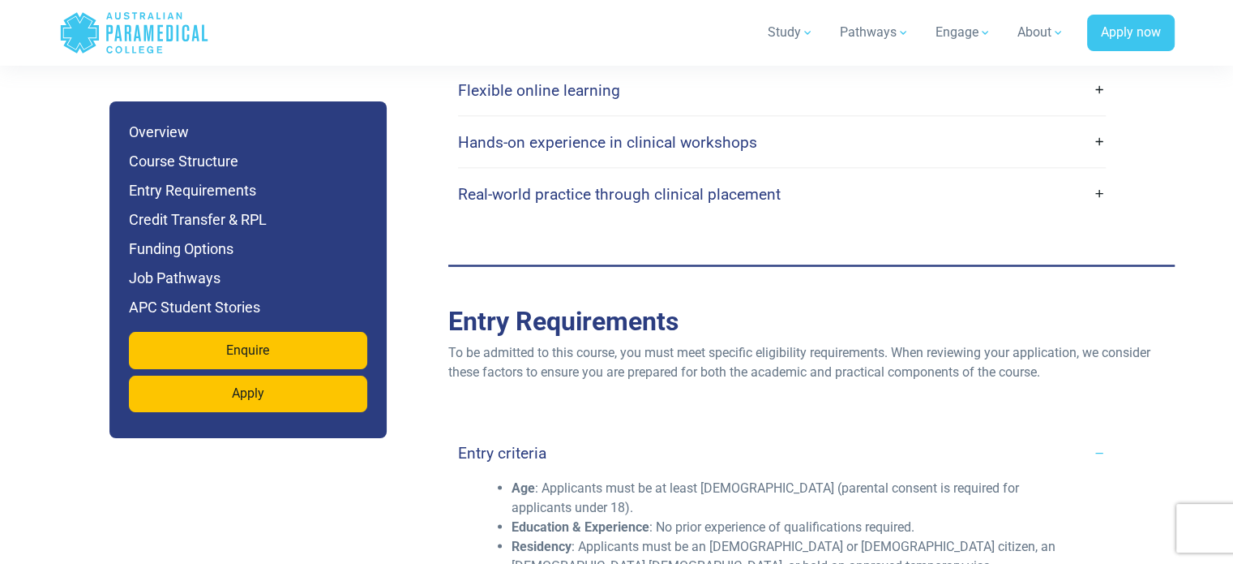
click at [678, 185] on h4 "Real-world practice through clinical placement" at bounding box center [619, 194] width 323 height 19
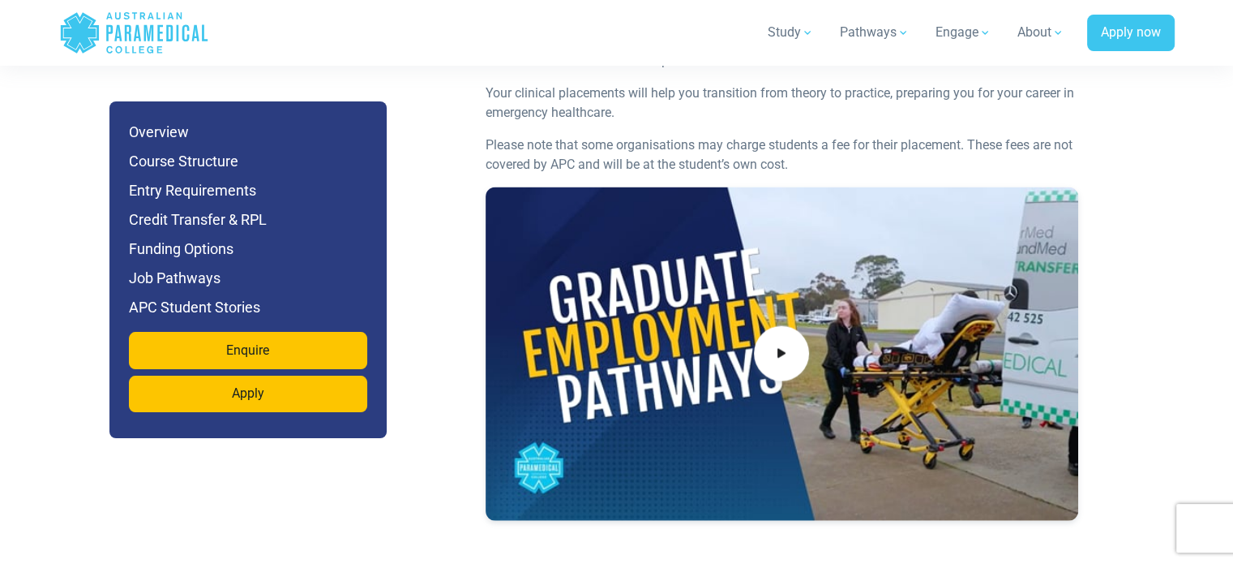
scroll to position [3484, 0]
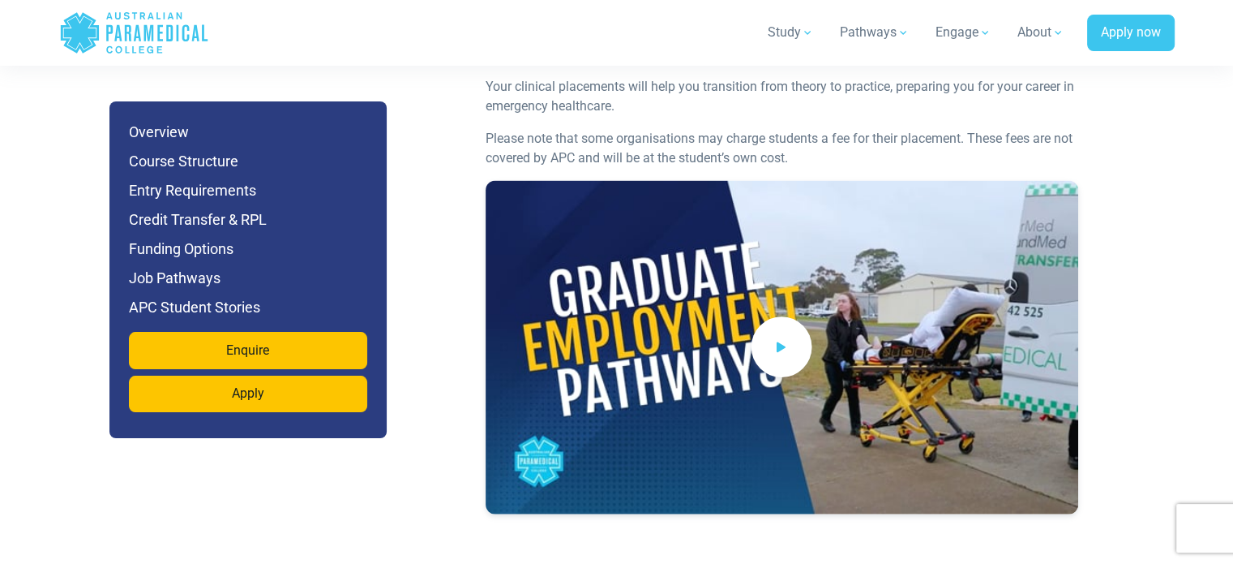
click at [791, 317] on span at bounding box center [782, 347] width 61 height 61
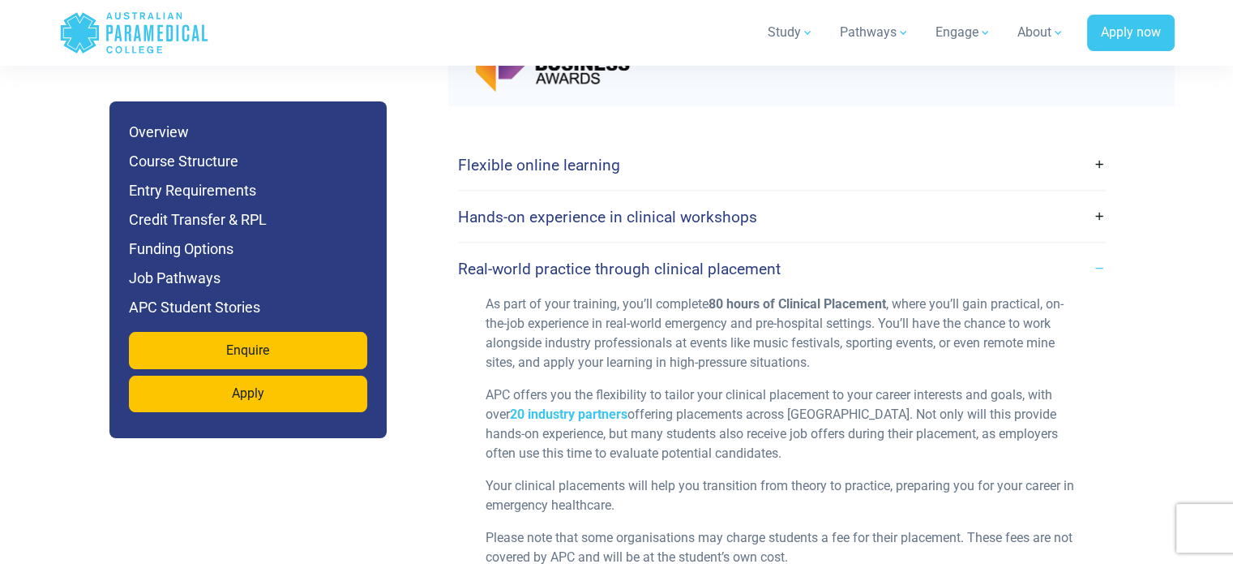
scroll to position [3078, 0]
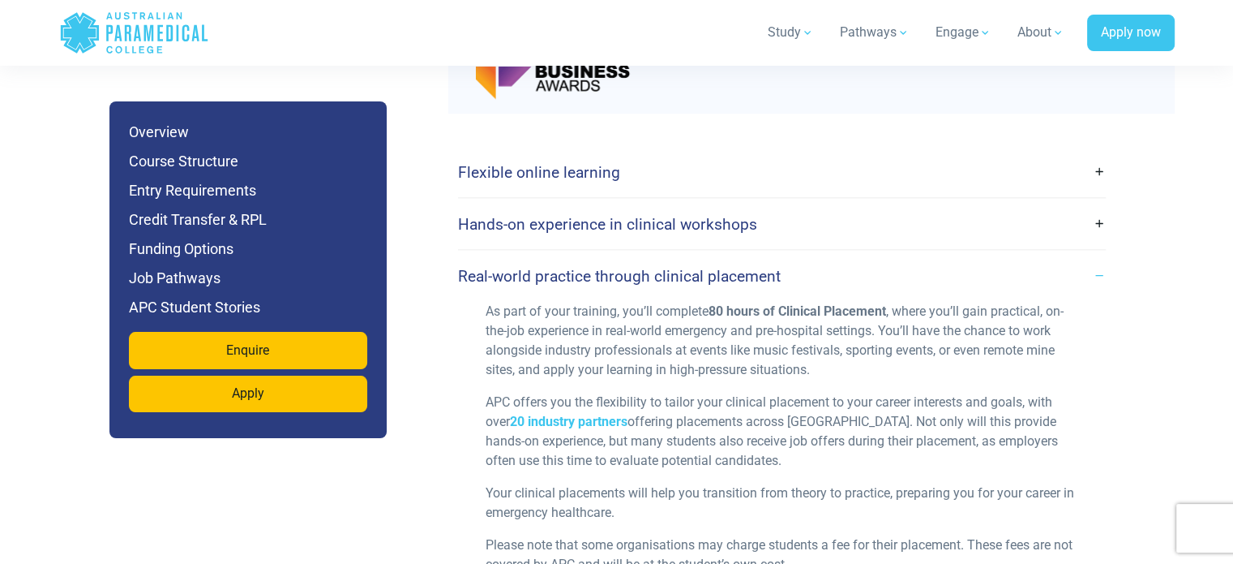
click at [644, 152] on link "Flexible online learning" at bounding box center [782, 171] width 648 height 38
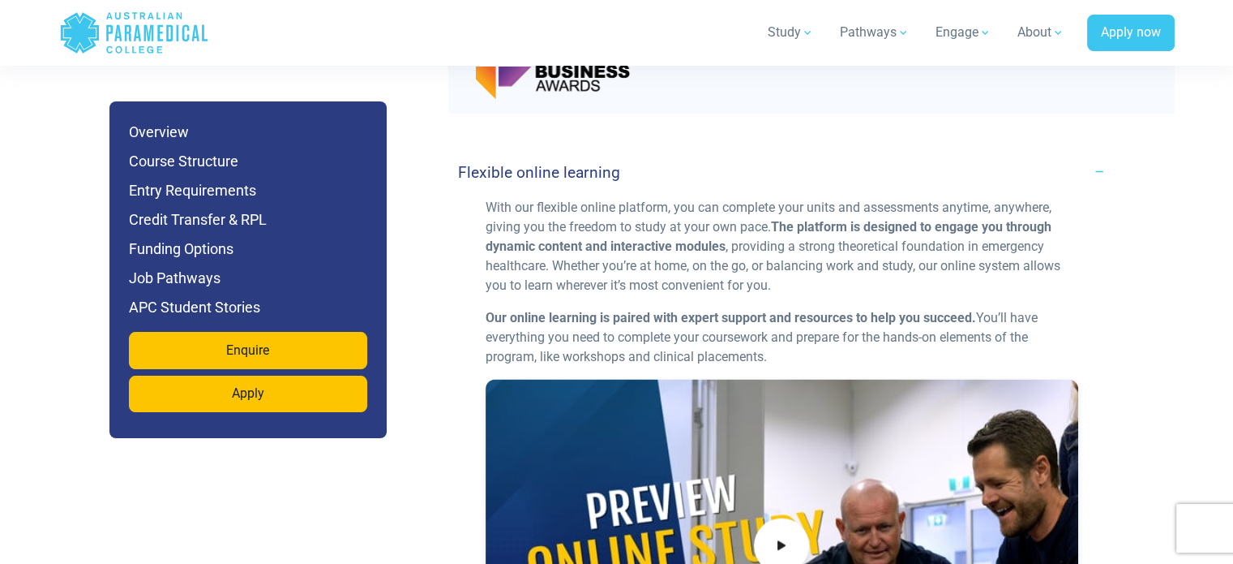
click at [655, 152] on link "Flexible online learning" at bounding box center [782, 171] width 648 height 38
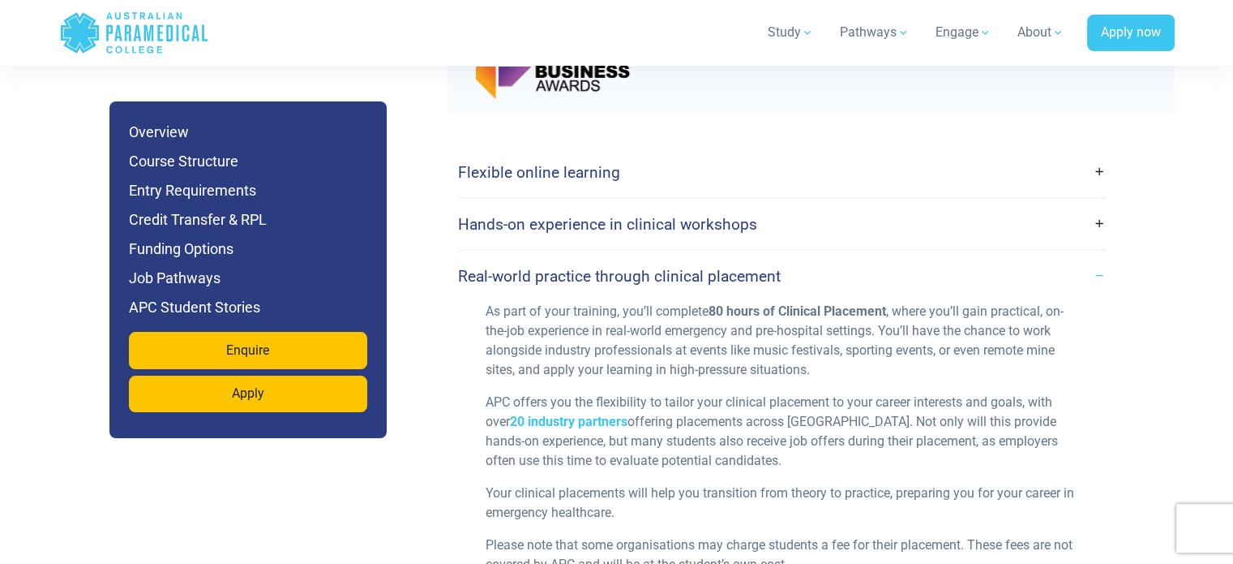
click at [701, 266] on h4 "Real-world practice through clinical placement" at bounding box center [619, 275] width 323 height 19
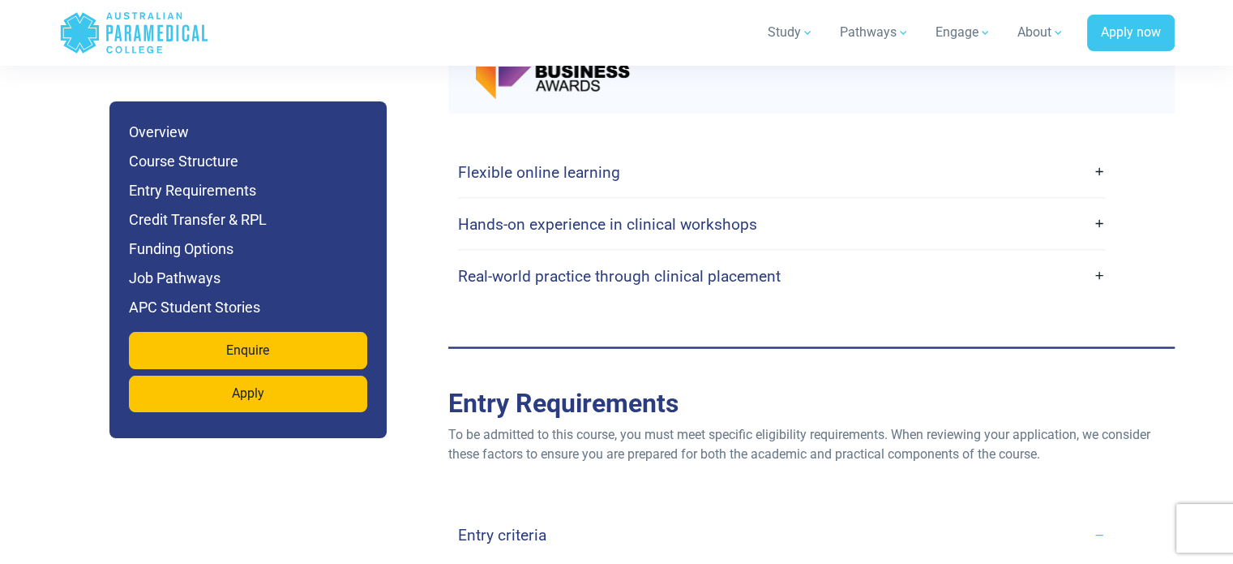
drag, startPoint x: 719, startPoint y: 204, endPoint x: 719, endPoint y: 221, distance: 17.8
click at [718, 256] on link "Real-world practice through clinical placement" at bounding box center [782, 275] width 648 height 38
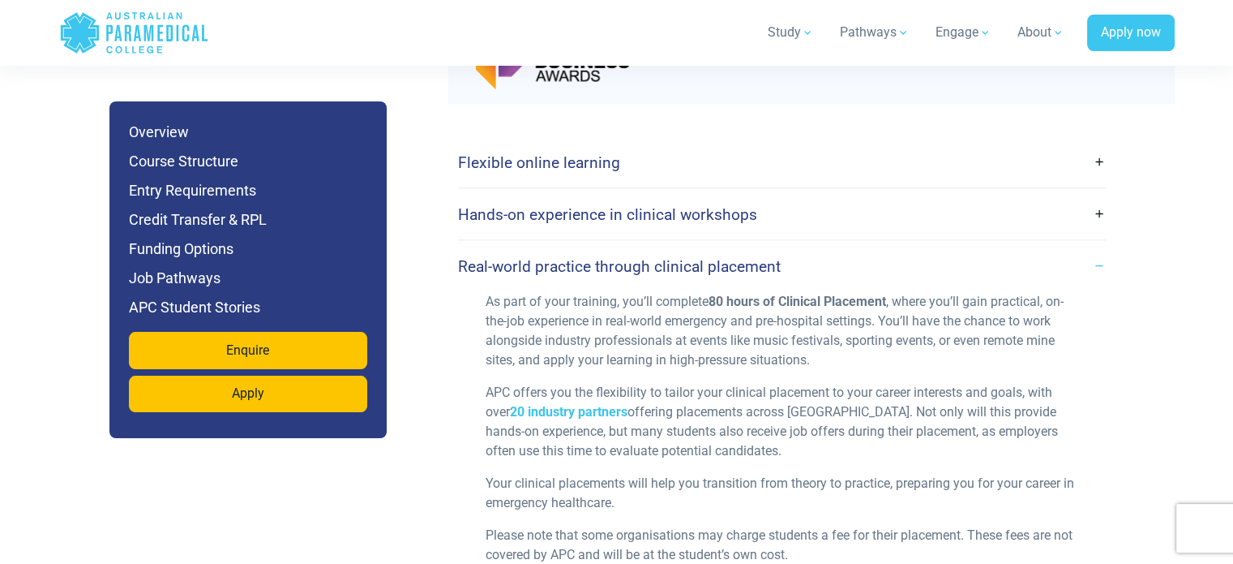
scroll to position [2997, 0]
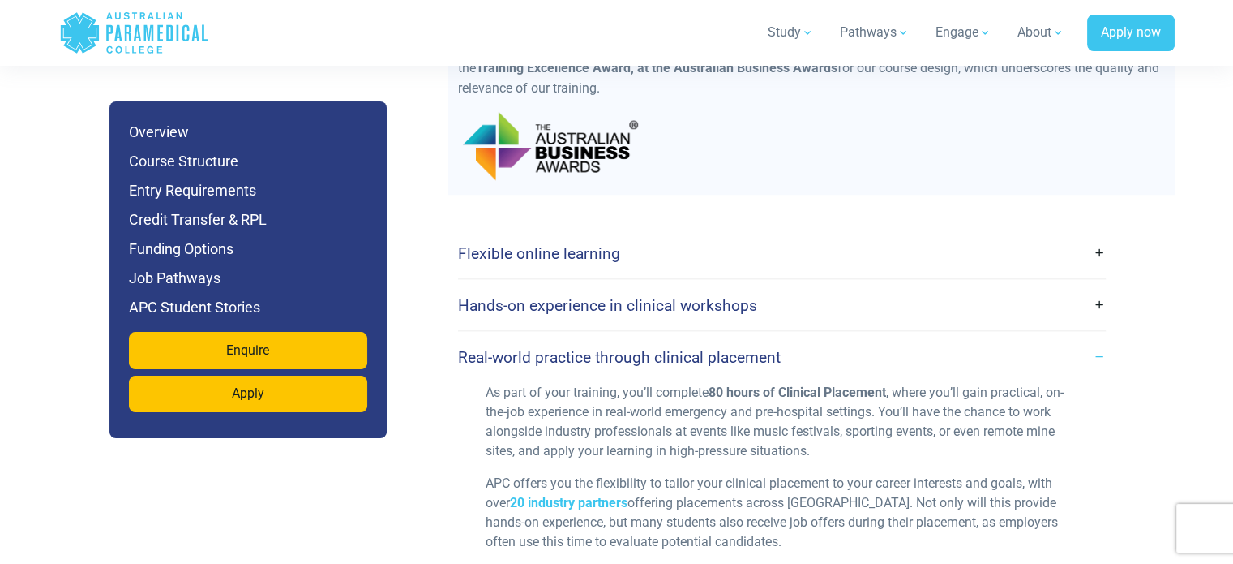
click at [612, 243] on h4 "Flexible online learning" at bounding box center [539, 252] width 162 height 19
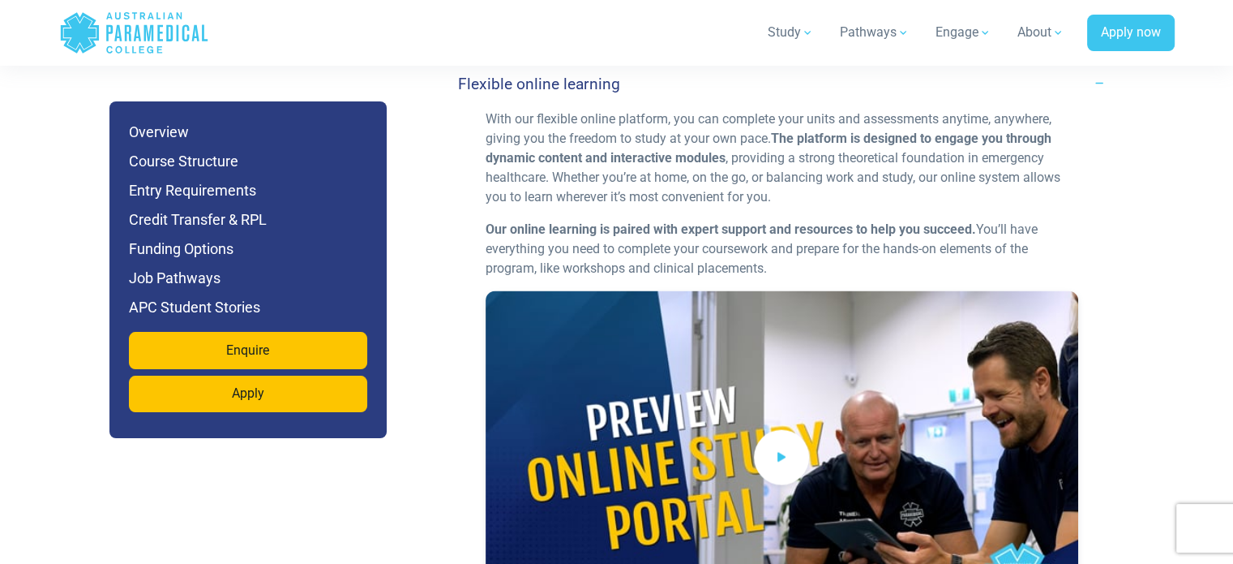
scroll to position [3240, 0]
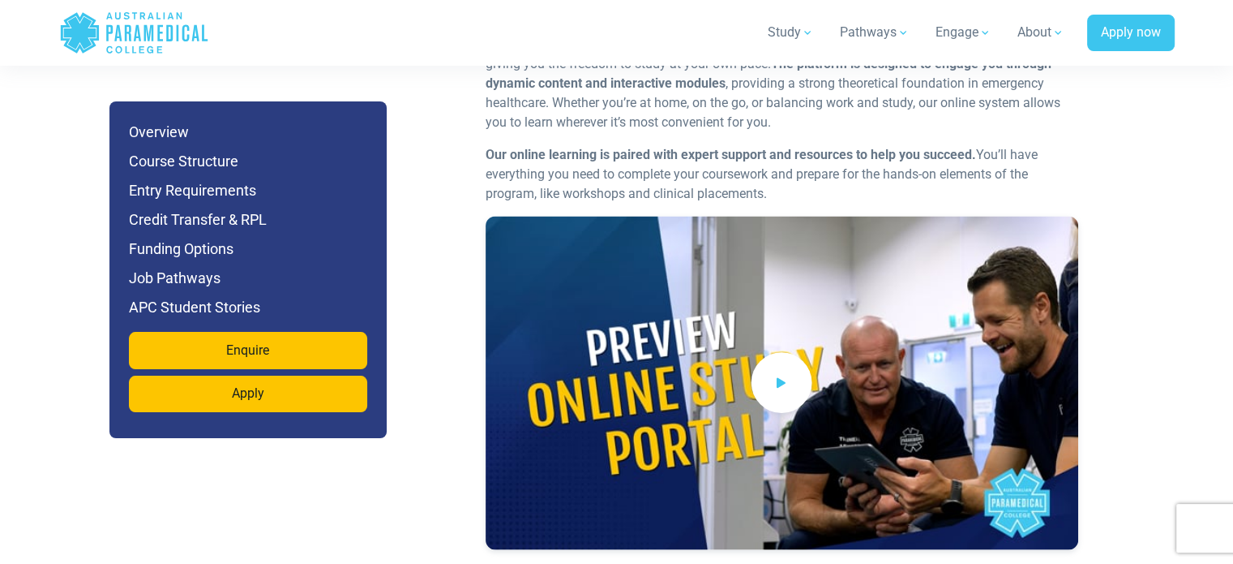
click at [773, 353] on span at bounding box center [782, 383] width 61 height 61
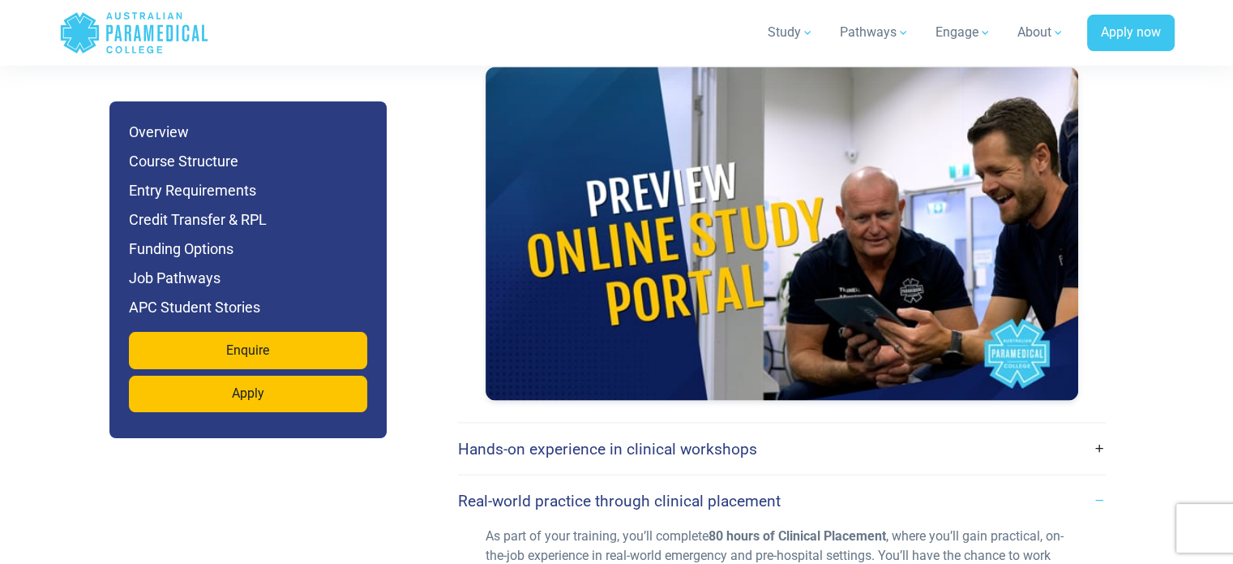
scroll to position [3403, 0]
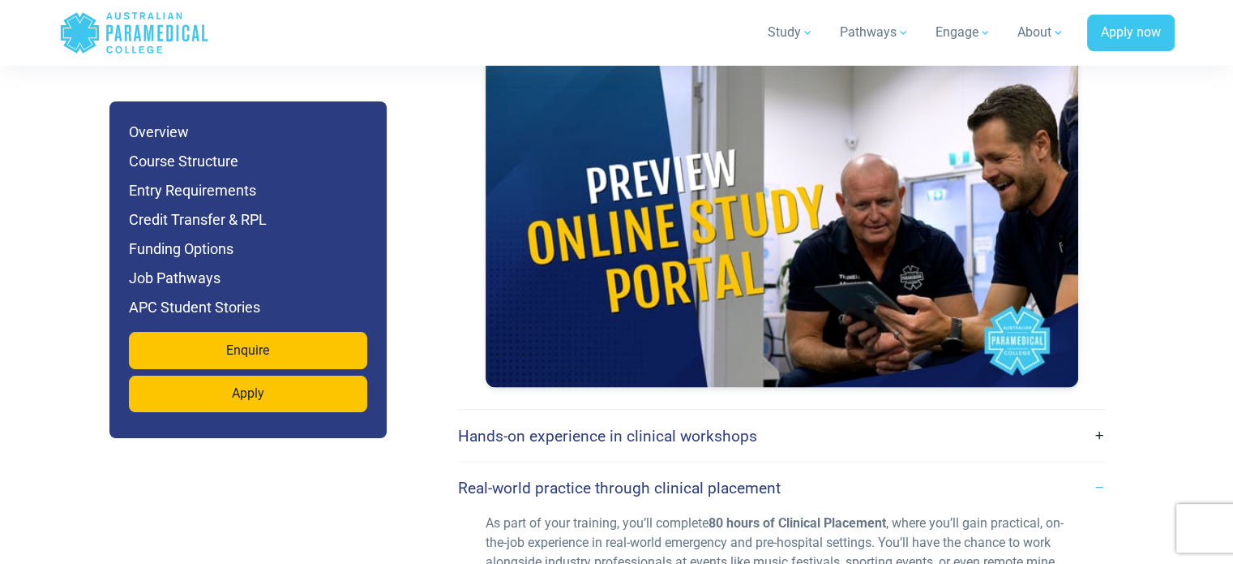
click at [876, 417] on link "Hands-on experience in clinical workshops" at bounding box center [782, 436] width 648 height 38
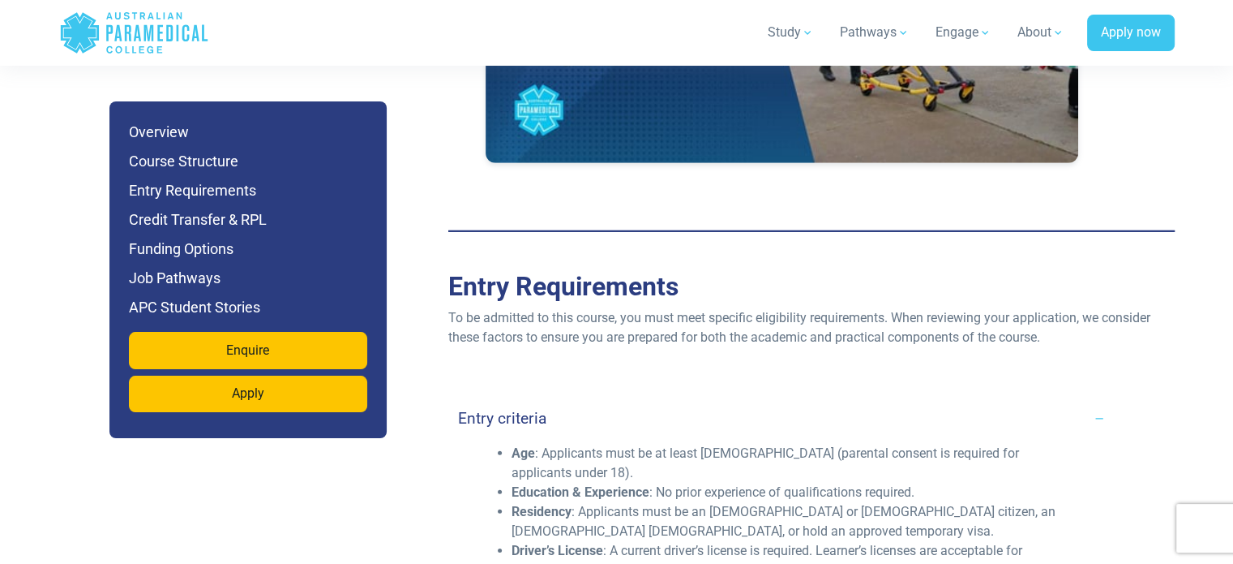
scroll to position [4862, 0]
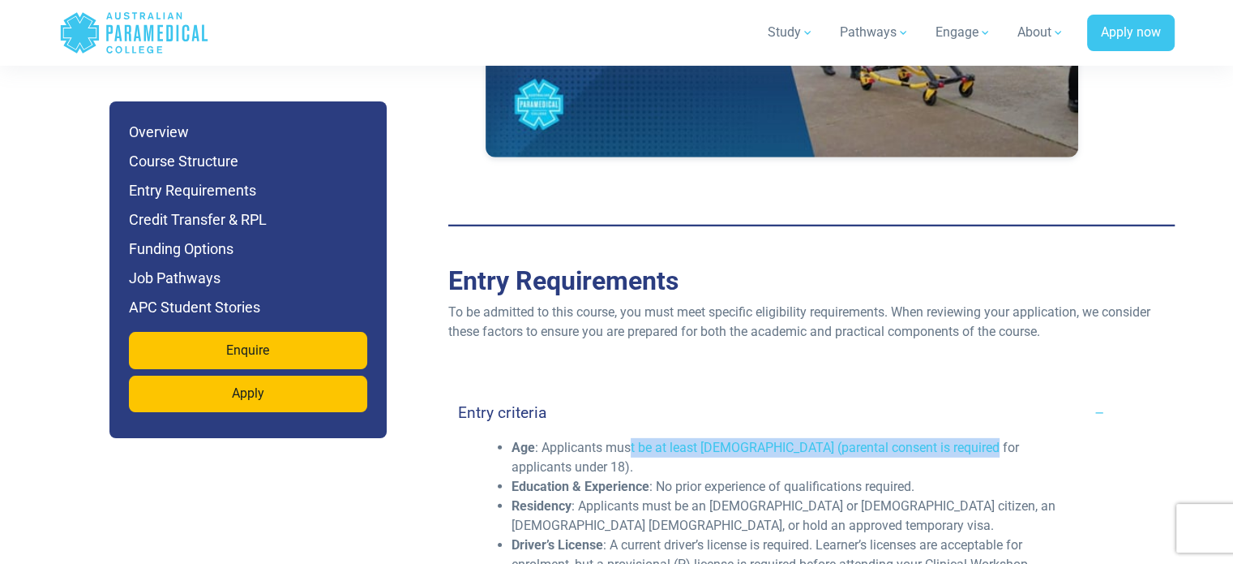
drag, startPoint x: 660, startPoint y: 392, endPoint x: 967, endPoint y: 384, distance: 307.5
click at [967, 438] on li "Age : Applicants must be at least 16 years old (parental consent is required fo…" at bounding box center [795, 457] width 567 height 39
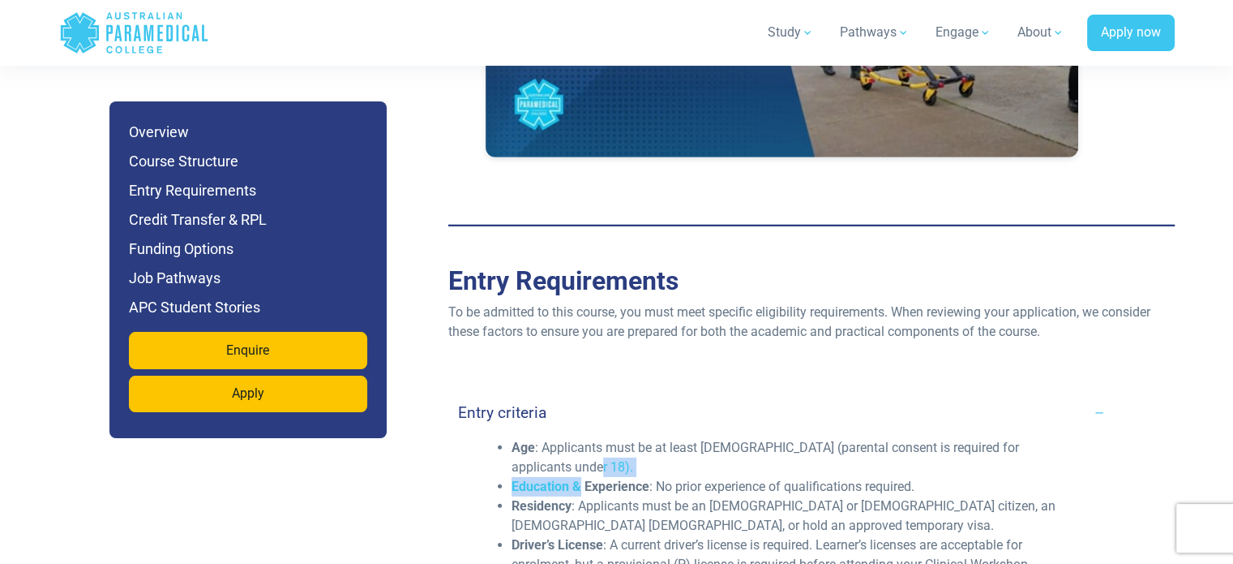
drag, startPoint x: 582, startPoint y: 427, endPoint x: 890, endPoint y: 414, distance: 307.6
click at [890, 438] on ul "Age : Applicants must be at least 16 years old (parental consent is required fo…" at bounding box center [782, 574] width 593 height 272
drag, startPoint x: 581, startPoint y: 444, endPoint x: 602, endPoint y: 447, distance: 20.5
click at [602, 496] on li "Residency : Applicants must be an Australian or New Zealand citizen, an Austral…" at bounding box center [795, 515] width 567 height 39
drag, startPoint x: 622, startPoint y: 499, endPoint x: 931, endPoint y: 486, distance: 309.2
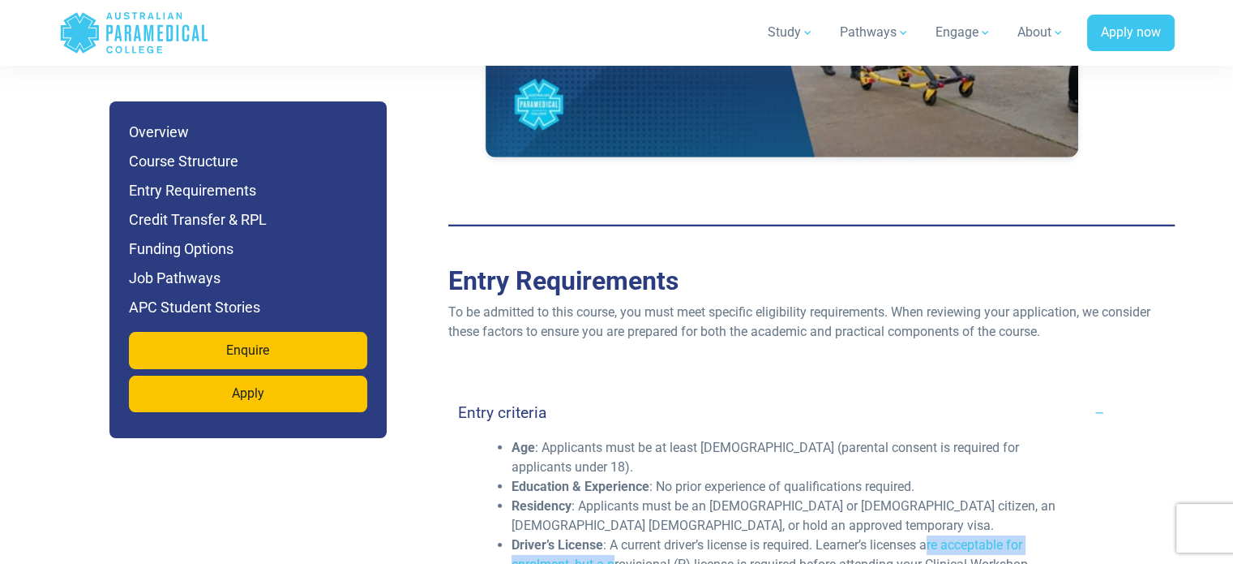
click at [931, 535] on li "Driver’s License : A current driver’s license is required. Learner’s licenses a…" at bounding box center [795, 554] width 567 height 39
click at [668, 535] on li "Driver’s License : A current driver’s license is required. Learner’s licenses a…" at bounding box center [795, 554] width 567 height 39
drag, startPoint x: 663, startPoint y: 500, endPoint x: 754, endPoint y: 419, distance: 121.2
click at [716, 535] on li "Driver’s License : A current driver’s license is required. Learner’s licenses a…" at bounding box center [795, 554] width 567 height 39
click at [779, 438] on li "Age : Applicants must be at least 16 years old (parental consent is required fo…" at bounding box center [795, 457] width 567 height 39
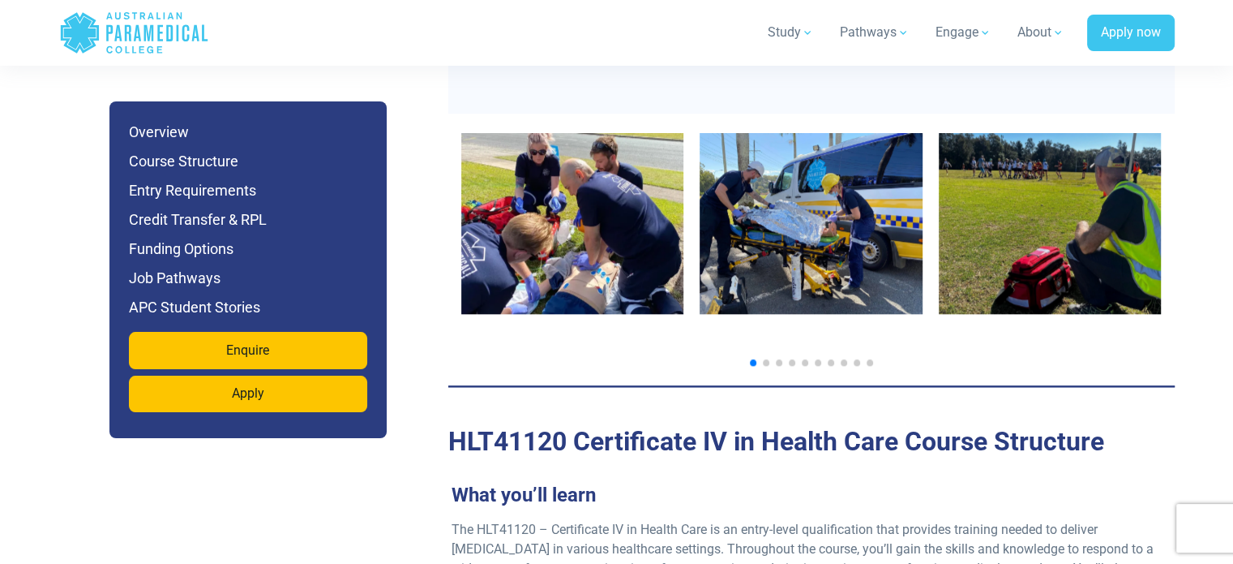
scroll to position [1538, 0]
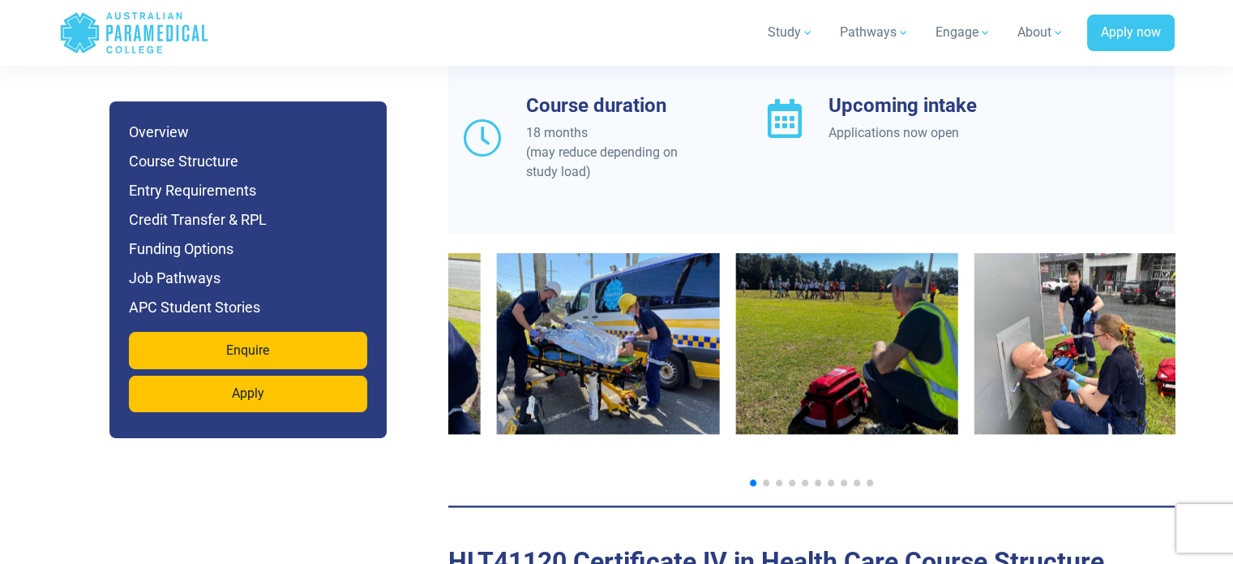
click at [736, 391] on div "3 / 12" at bounding box center [847, 356] width 223 height 207
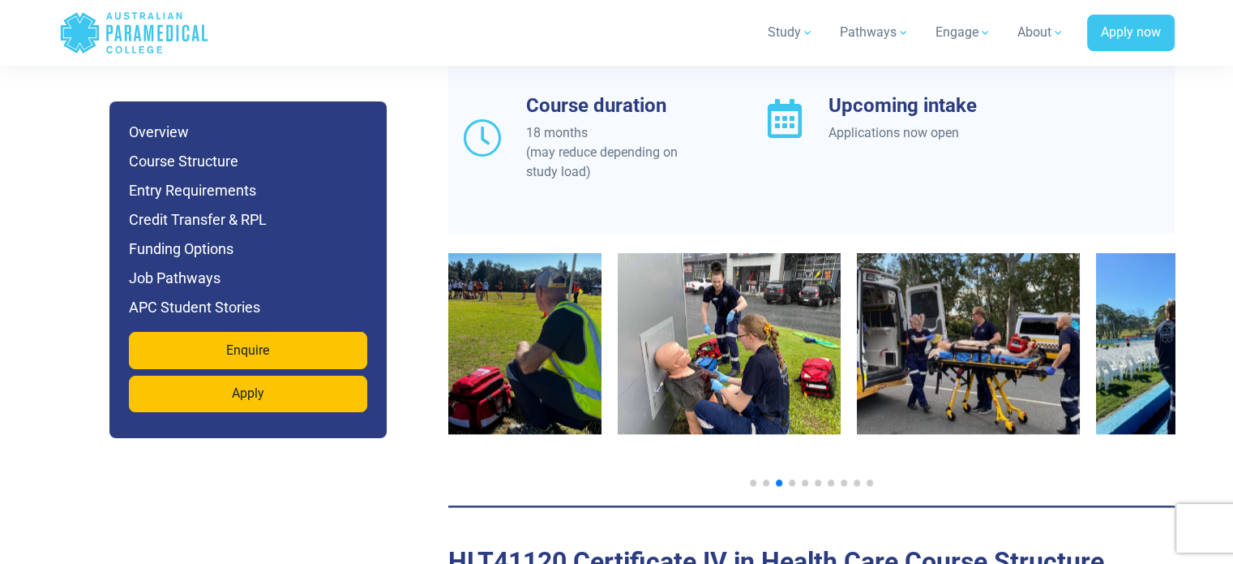
click at [954, 336] on img "5 / 12" at bounding box center [968, 343] width 223 height 181
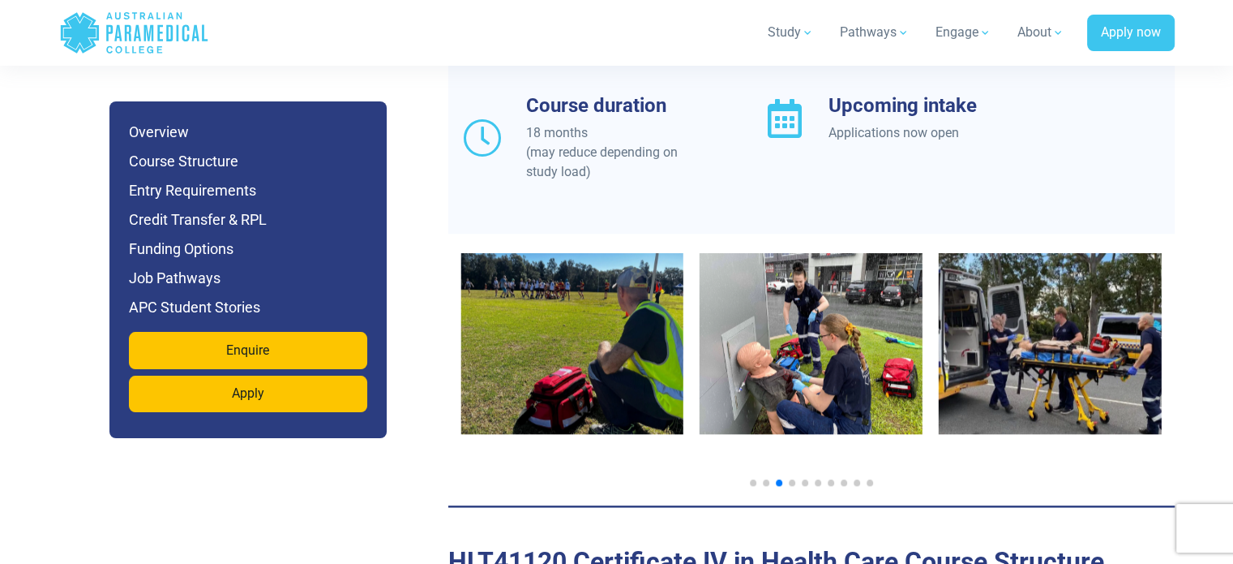
click at [536, 275] on img "3 / 12" at bounding box center [572, 343] width 223 height 181
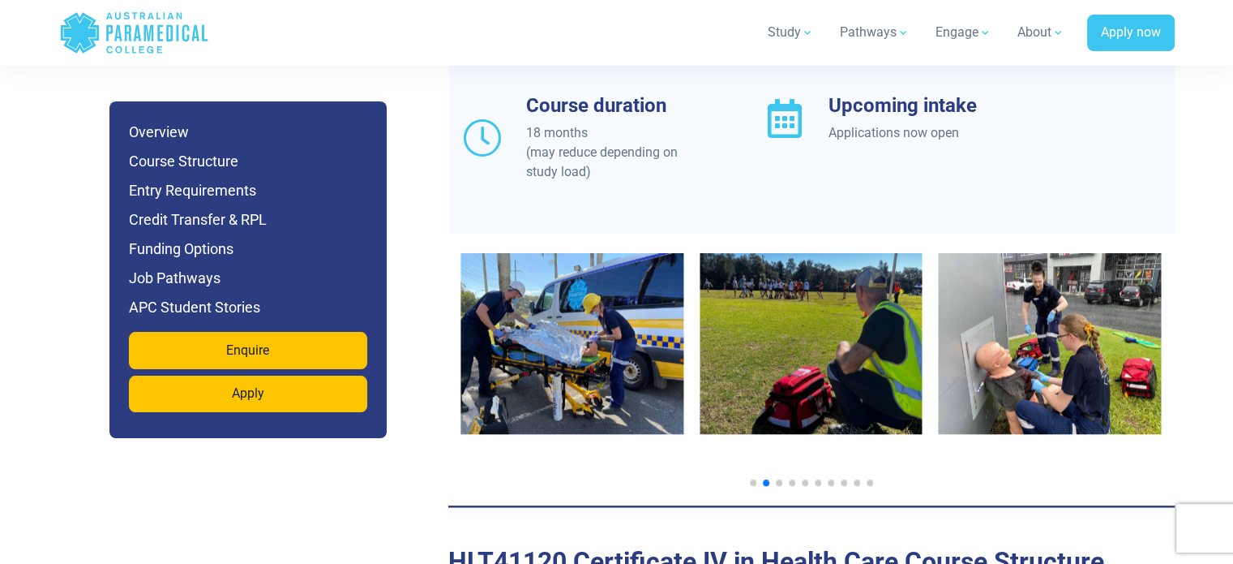
click at [733, 272] on img "3 / 12" at bounding box center [811, 343] width 223 height 181
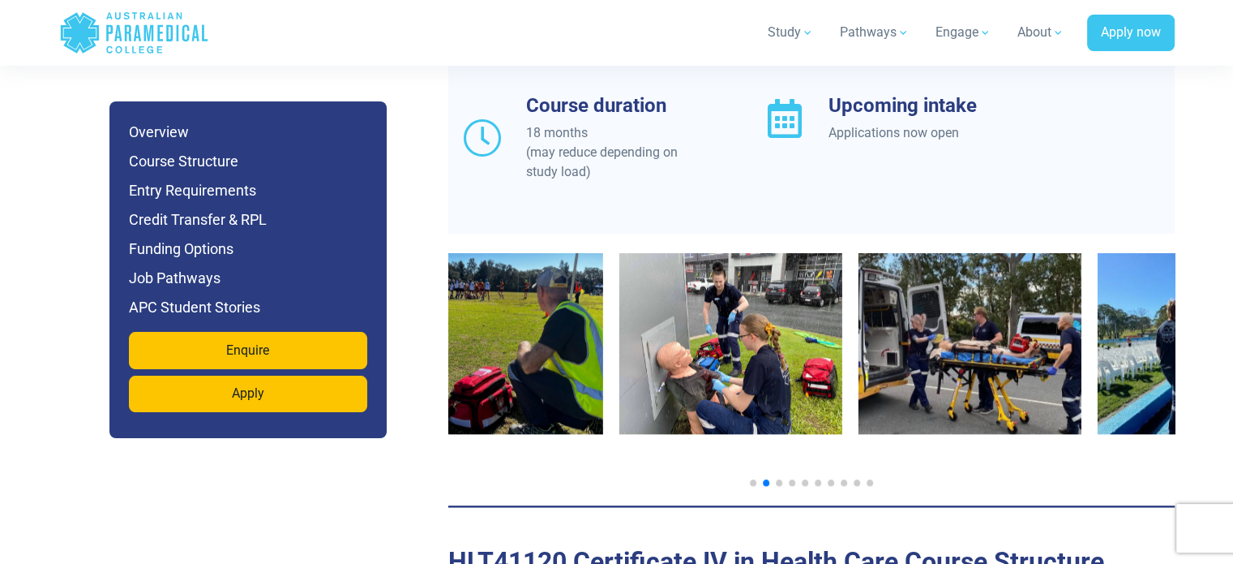
click at [632, 275] on img "4 / 12" at bounding box center [731, 343] width 223 height 181
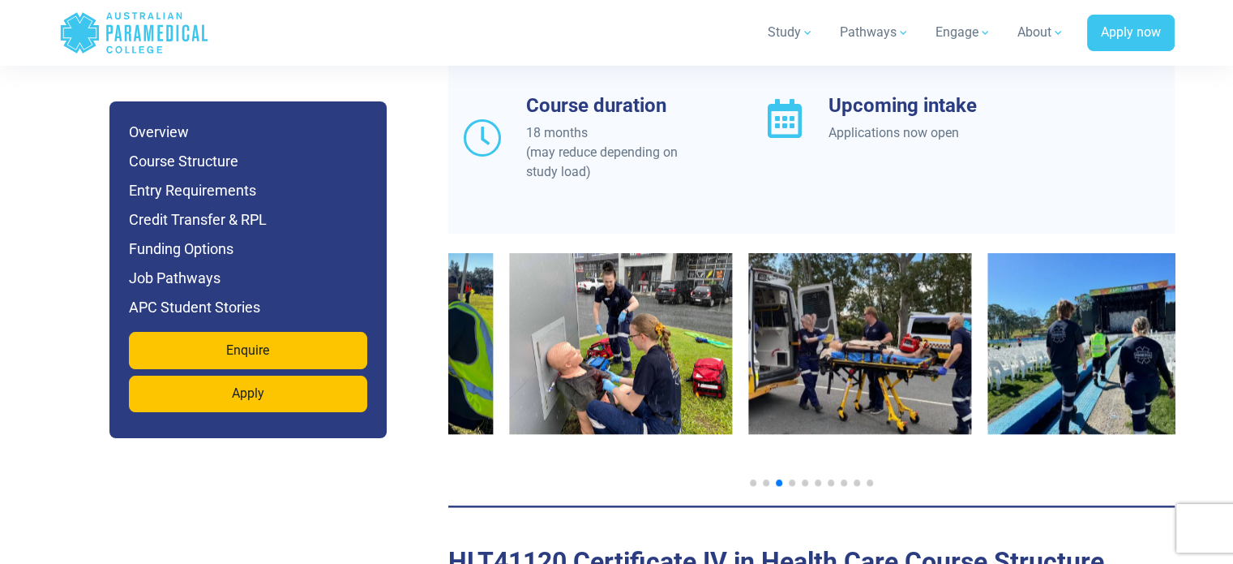
click at [748, 362] on img "5 / 12" at bounding box center [859, 343] width 223 height 181
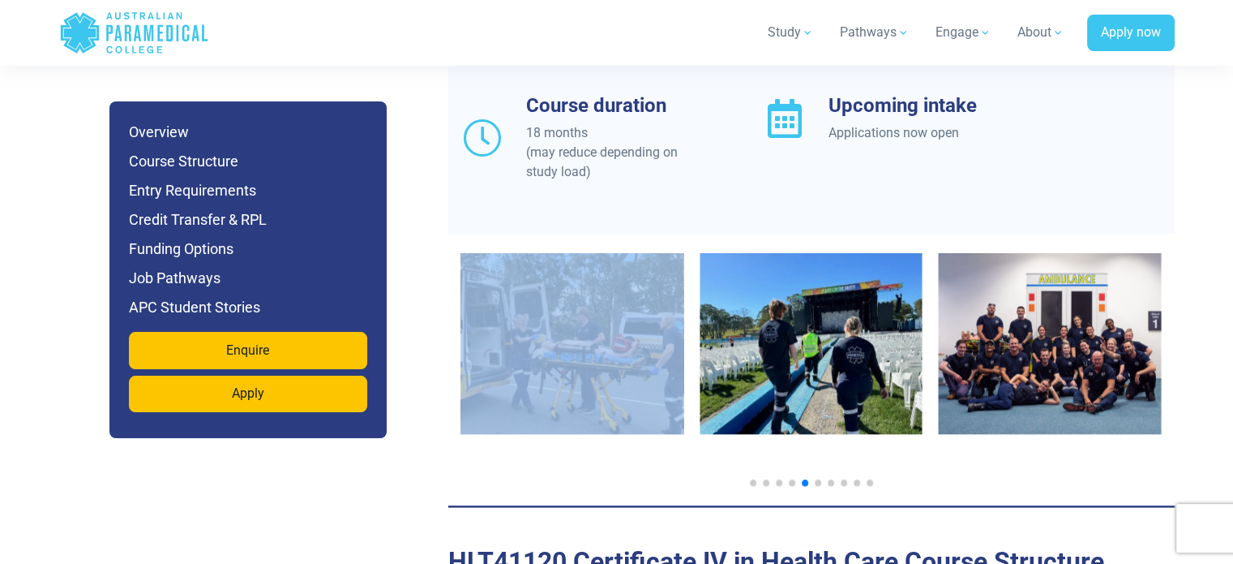
drag, startPoint x: 923, startPoint y: 290, endPoint x: 614, endPoint y: 355, distance: 315.7
click at [607, 358] on div at bounding box center [811, 356] width 701 height 207
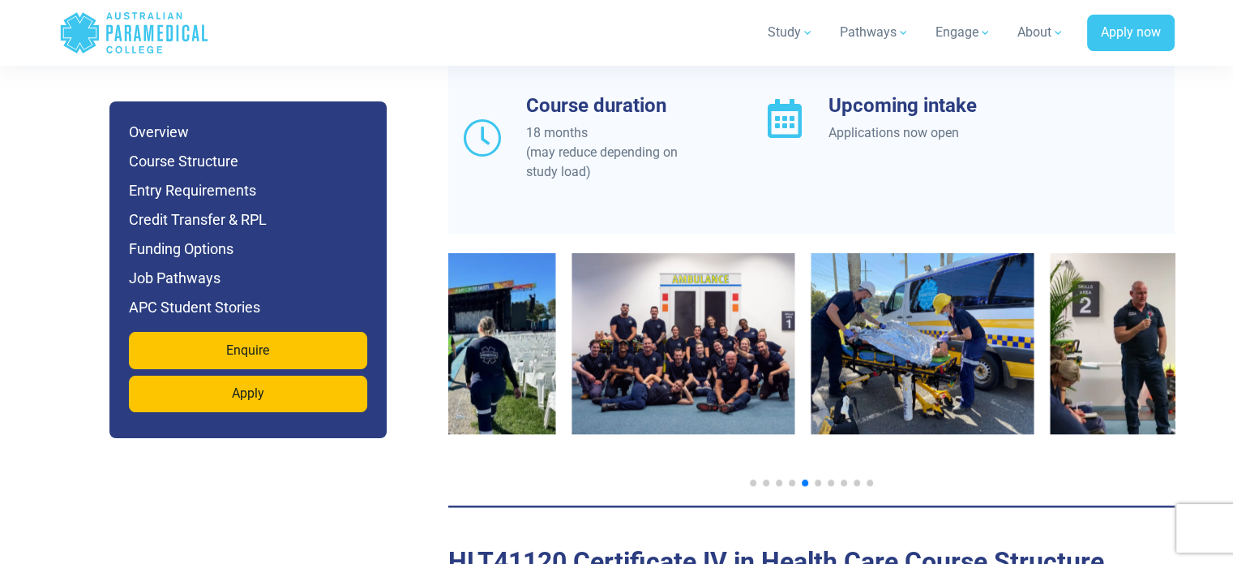
click at [647, 351] on img "7 / 12" at bounding box center [684, 343] width 223 height 181
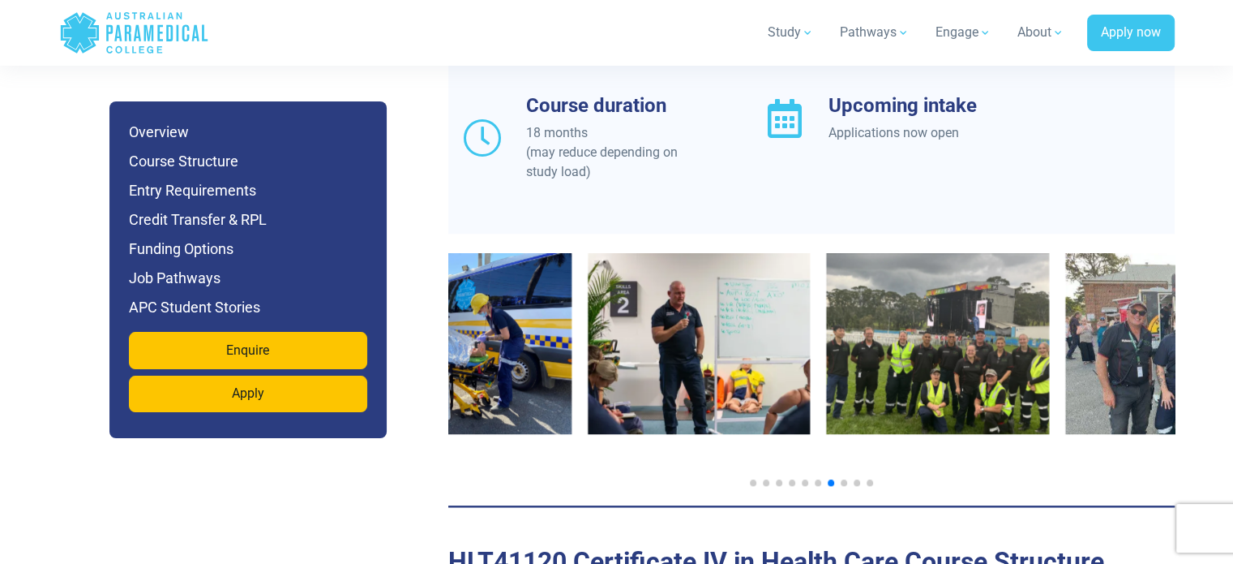
click at [645, 353] on img "9 / 12" at bounding box center [699, 343] width 223 height 181
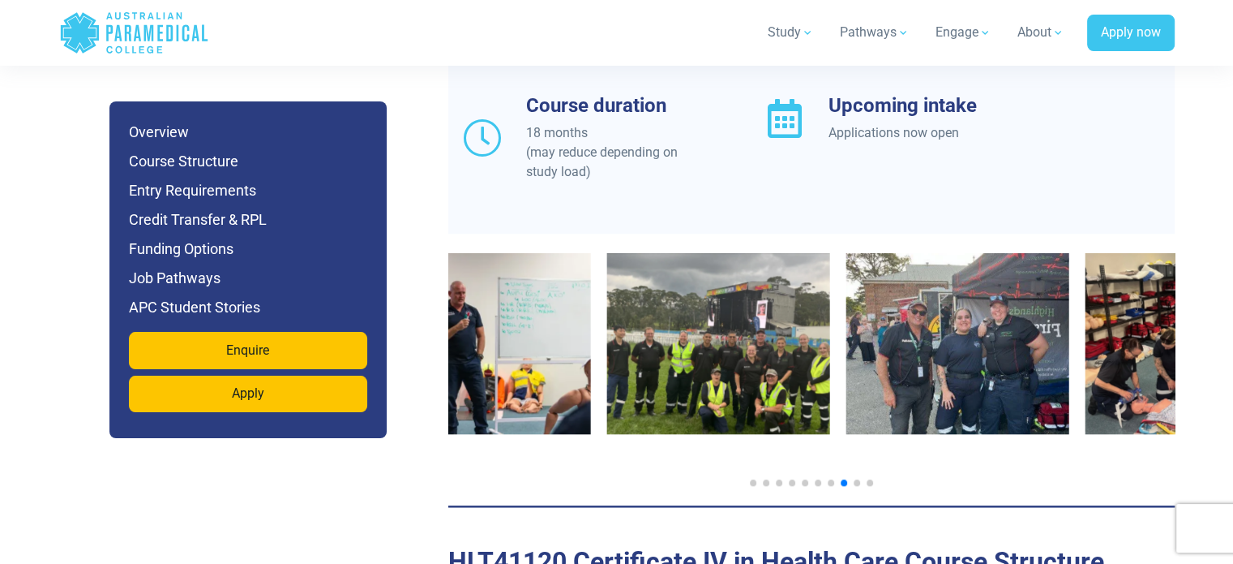
click at [716, 346] on img "10 / 12" at bounding box center [718, 343] width 223 height 181
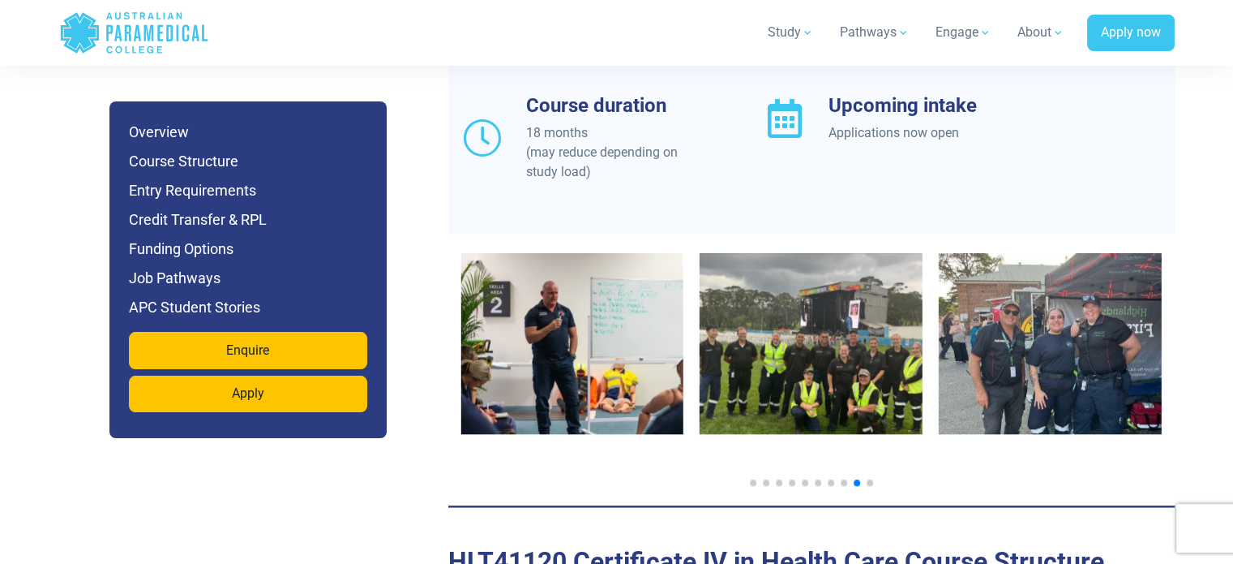
click at [813, 268] on img "10 / 12" at bounding box center [811, 343] width 223 height 181
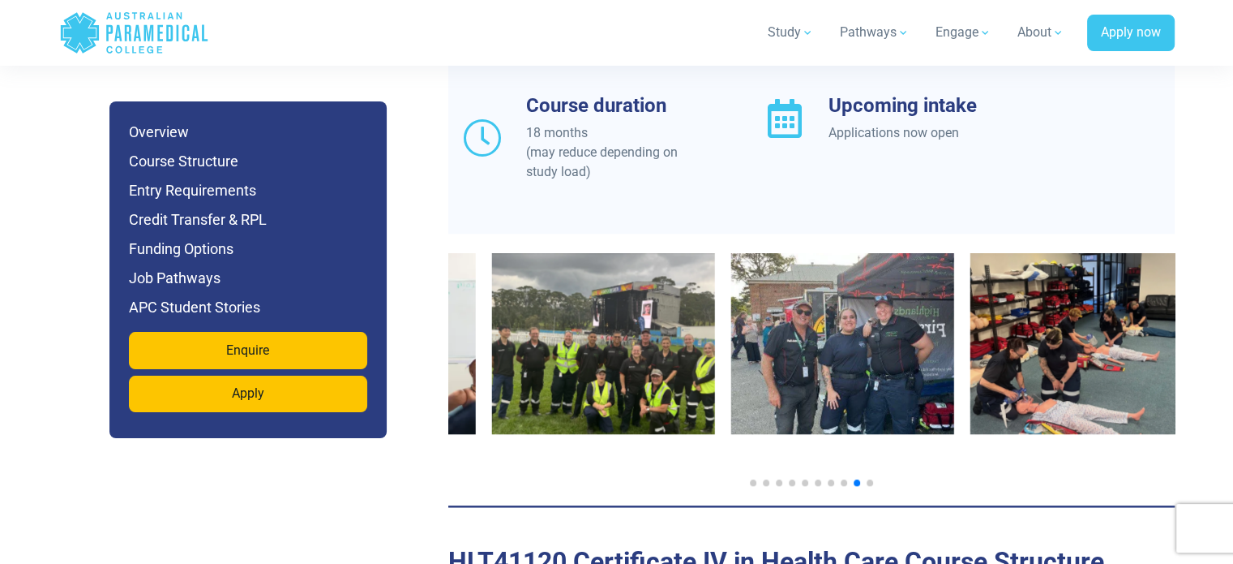
click at [731, 290] on img "11 / 12" at bounding box center [842, 343] width 223 height 181
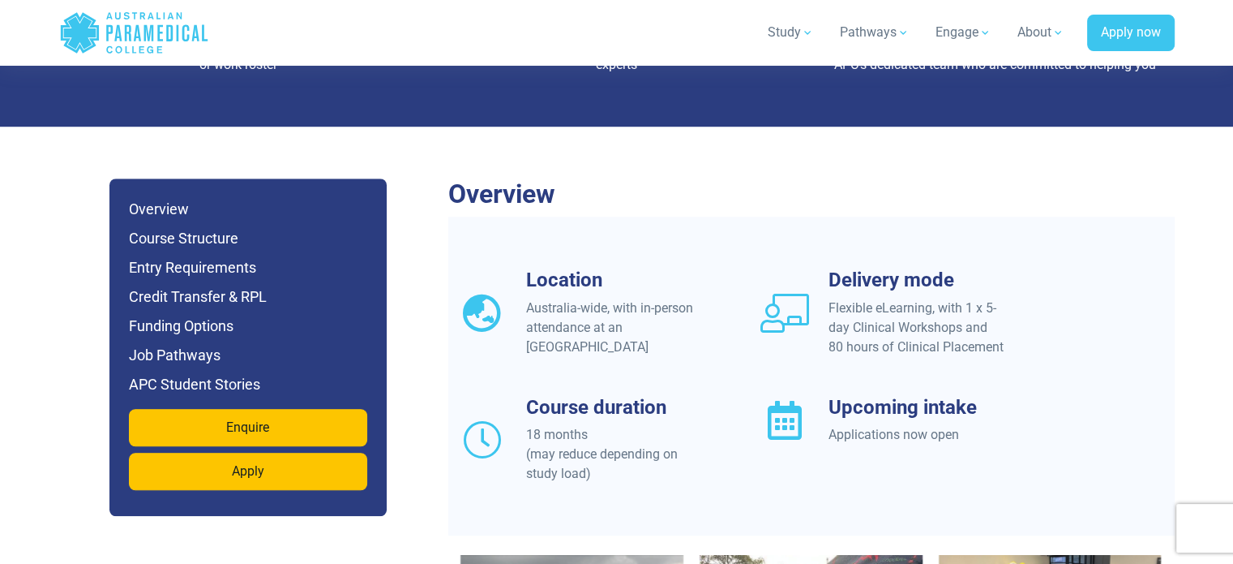
scroll to position [1213, 0]
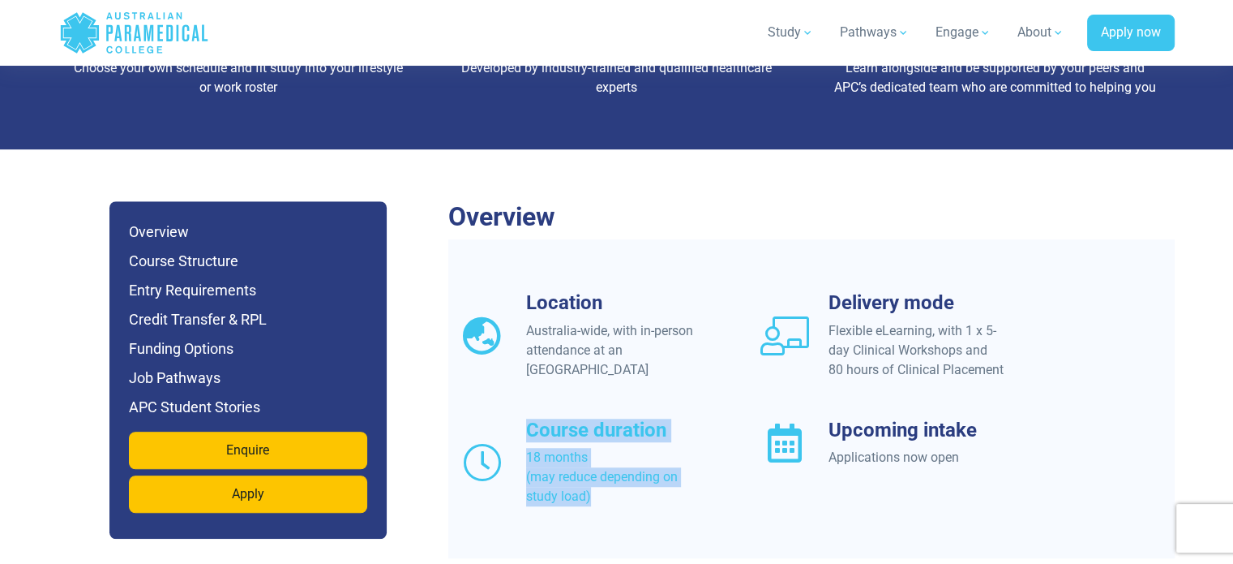
drag, startPoint x: 602, startPoint y: 439, endPoint x: 525, endPoint y: 380, distance: 96.0
click at [526, 418] on div "Course duration 18 months (may reduce depending on study load)" at bounding box center [614, 462] width 176 height 88
click at [526, 418] on h3 "Course duration" at bounding box center [614, 430] width 176 height 24
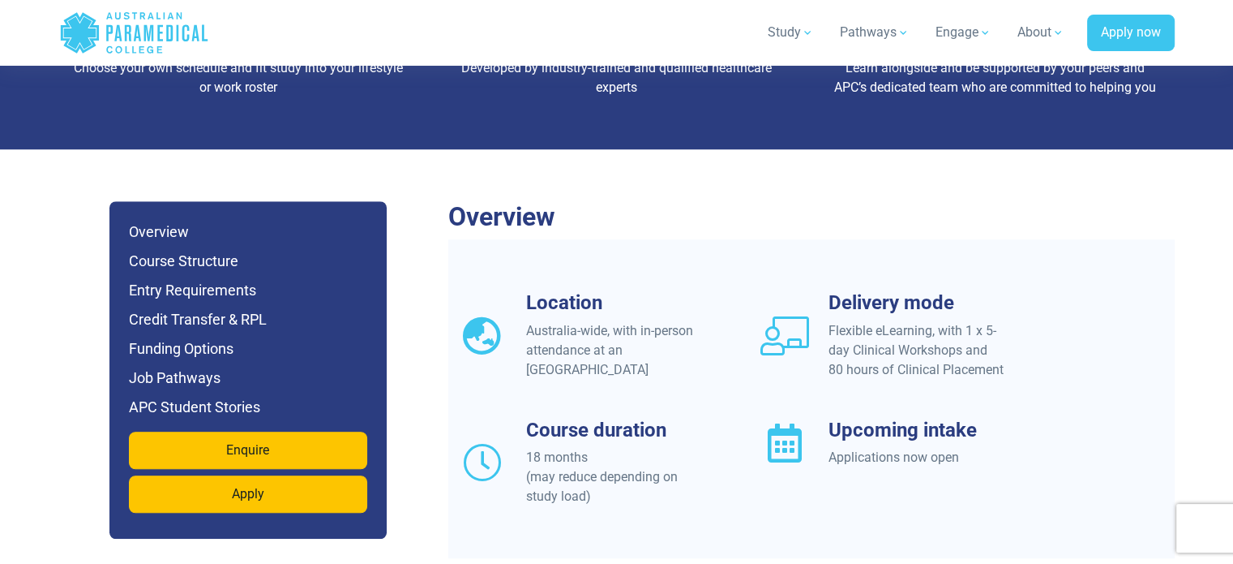
click at [657, 321] on div "Australia-wide, with in-person attendance at an APC Campus" at bounding box center [614, 350] width 176 height 58
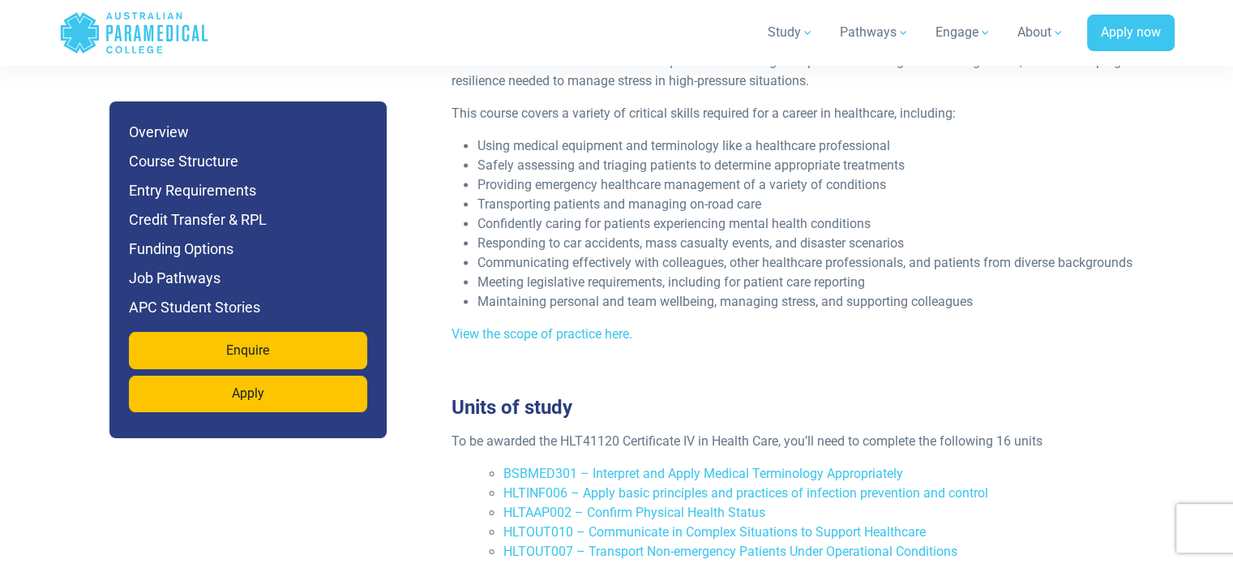
scroll to position [2186, 0]
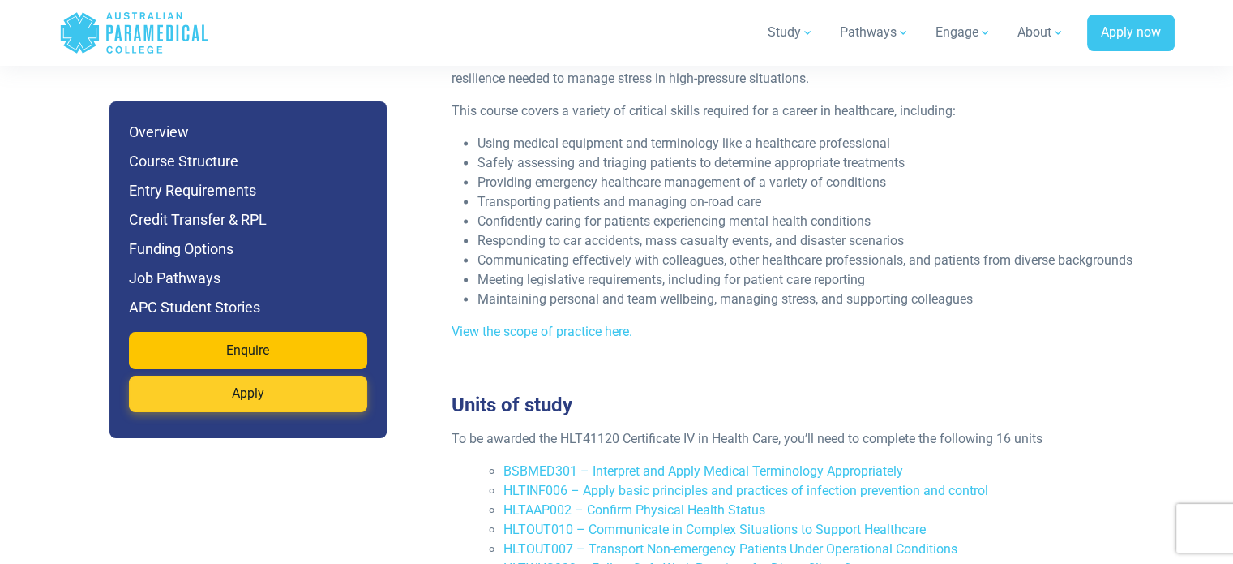
click at [272, 391] on link "Apply" at bounding box center [248, 393] width 238 height 37
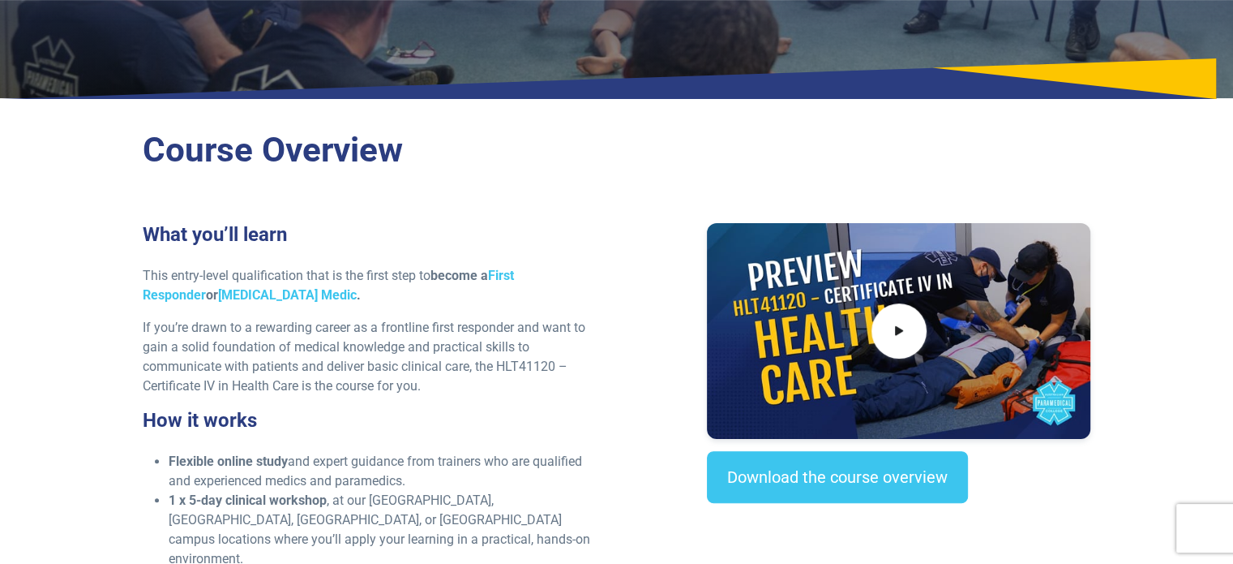
scroll to position [321, 0]
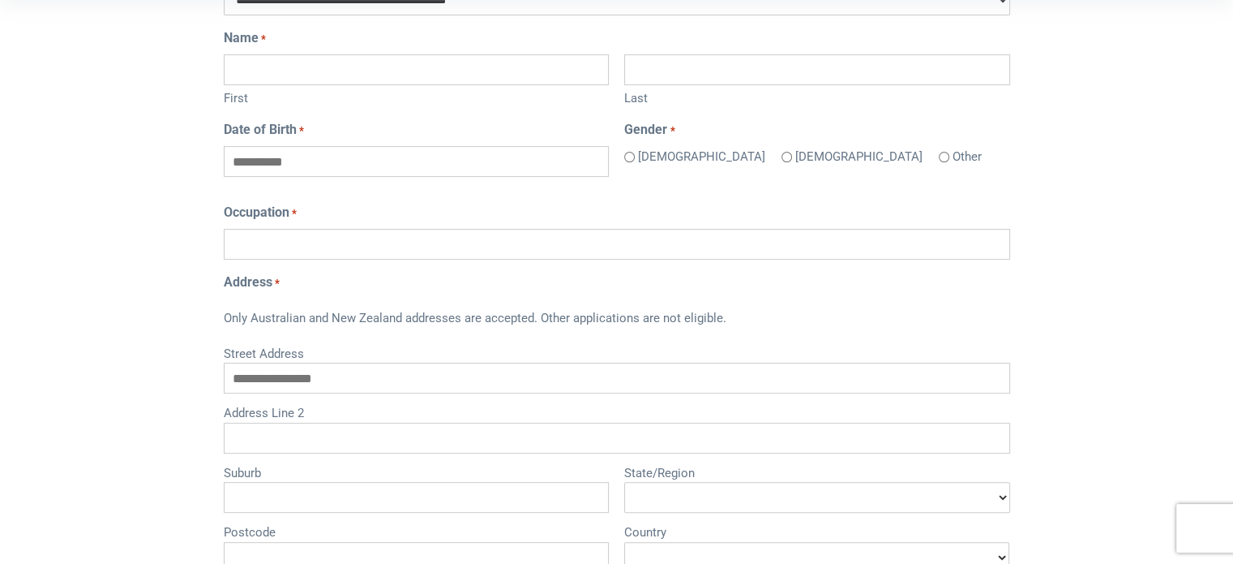
scroll to position [81, 0]
